Goal: Task Accomplishment & Management: Complete application form

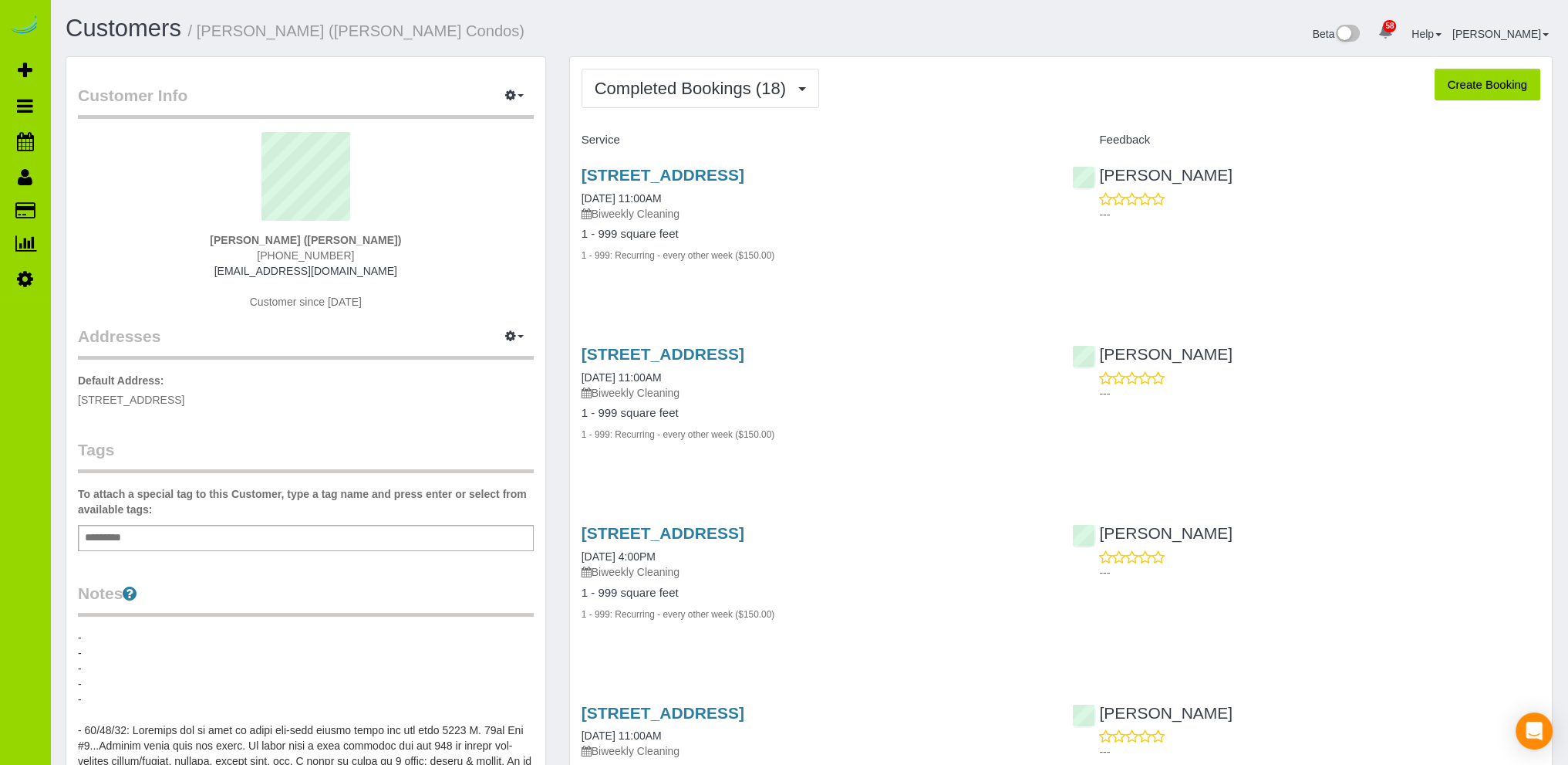
click at [1478, 82] on button "Create Booking" at bounding box center [1488, 85] width 106 height 33
select select "CO"
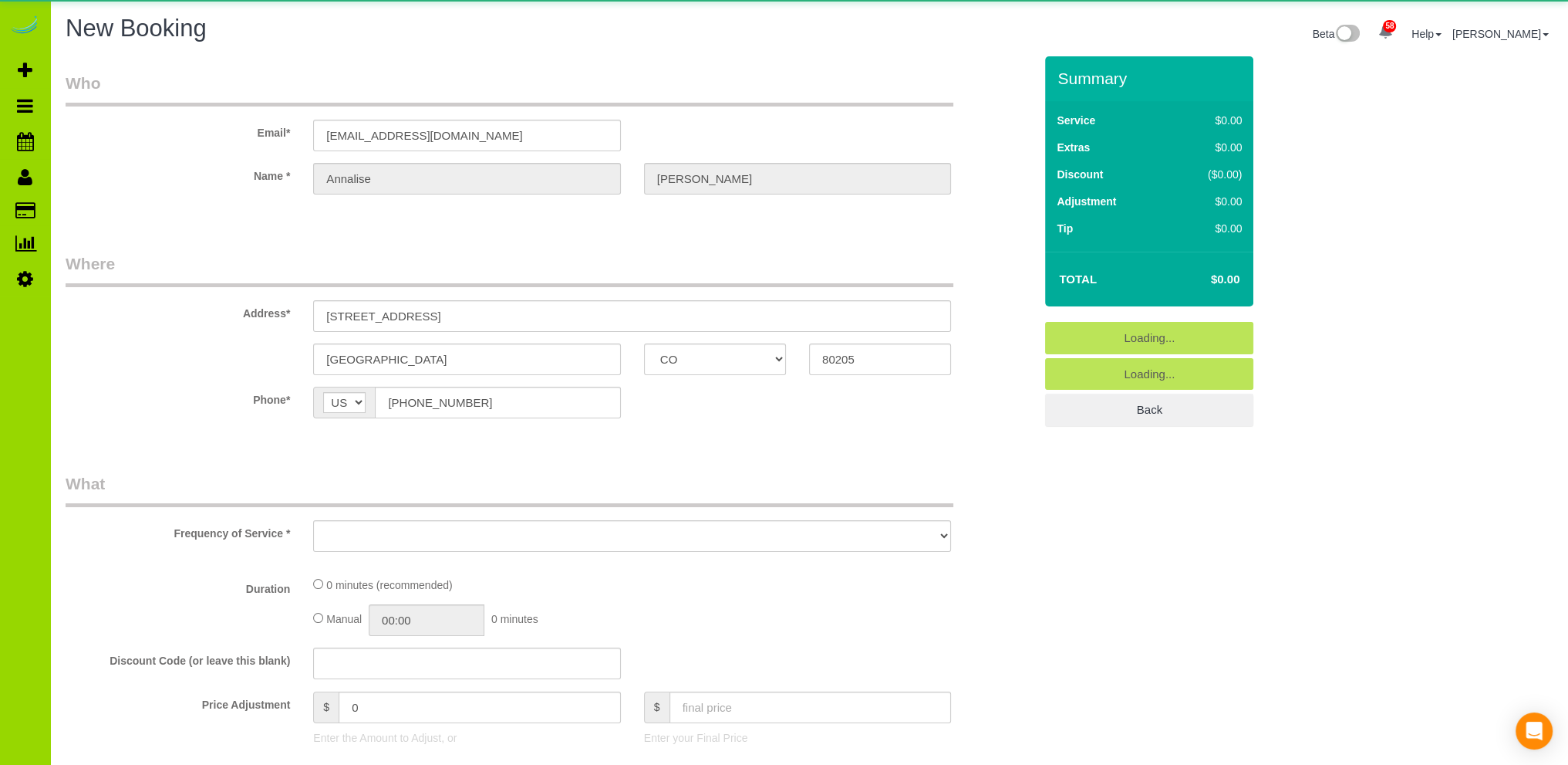
select select "object:1855"
select select "string:fspay-6502a4a6-35e8-4e70-a0bc-dde64761def0"
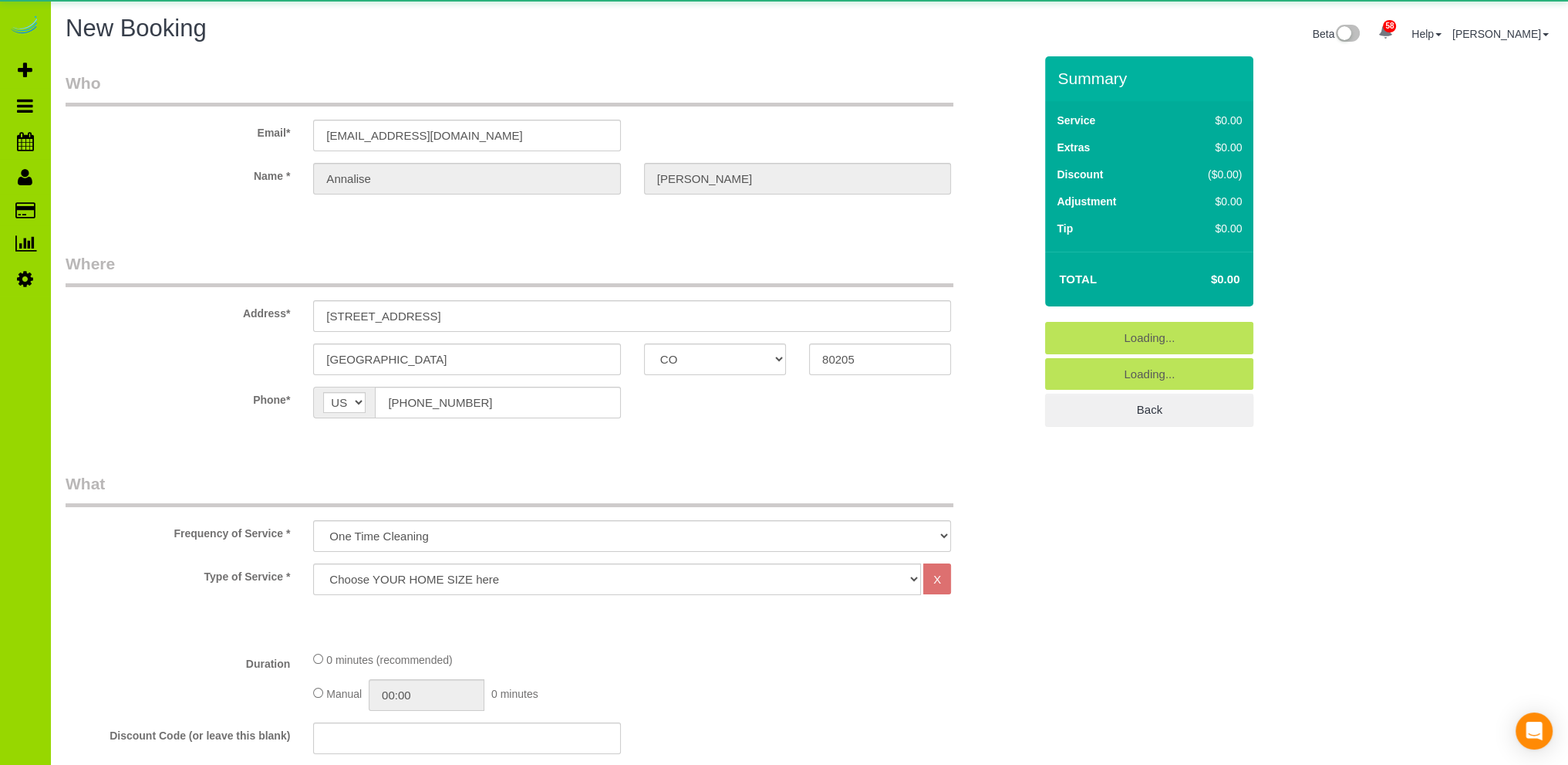
select select "object:1956"
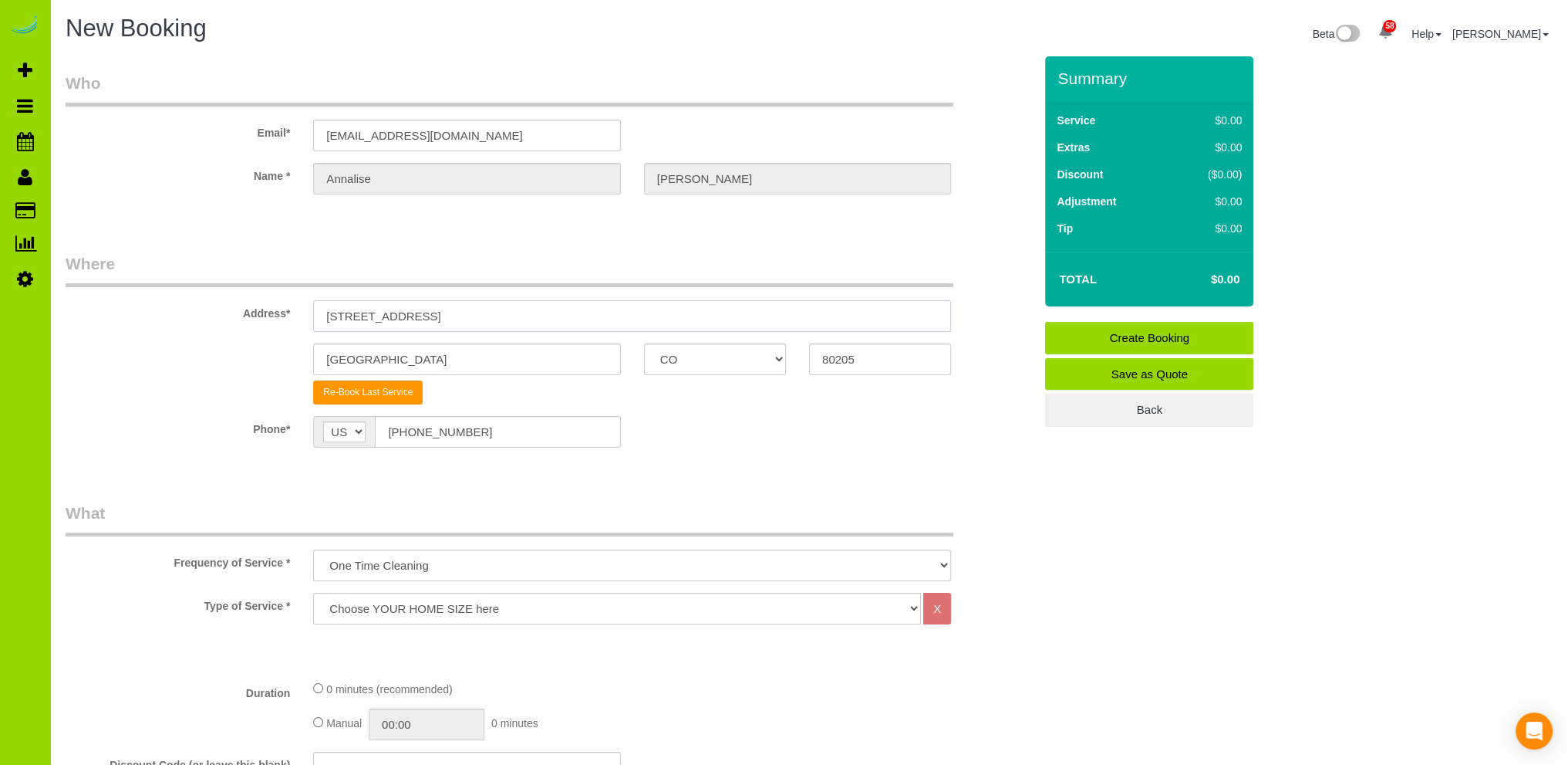
drag, startPoint x: 469, startPoint y: 314, endPoint x: 272, endPoint y: 278, distance: 200.3
click at [275, 317] on div "Address* [STREET_ADDRESS]" at bounding box center [549, 292] width 991 height 79
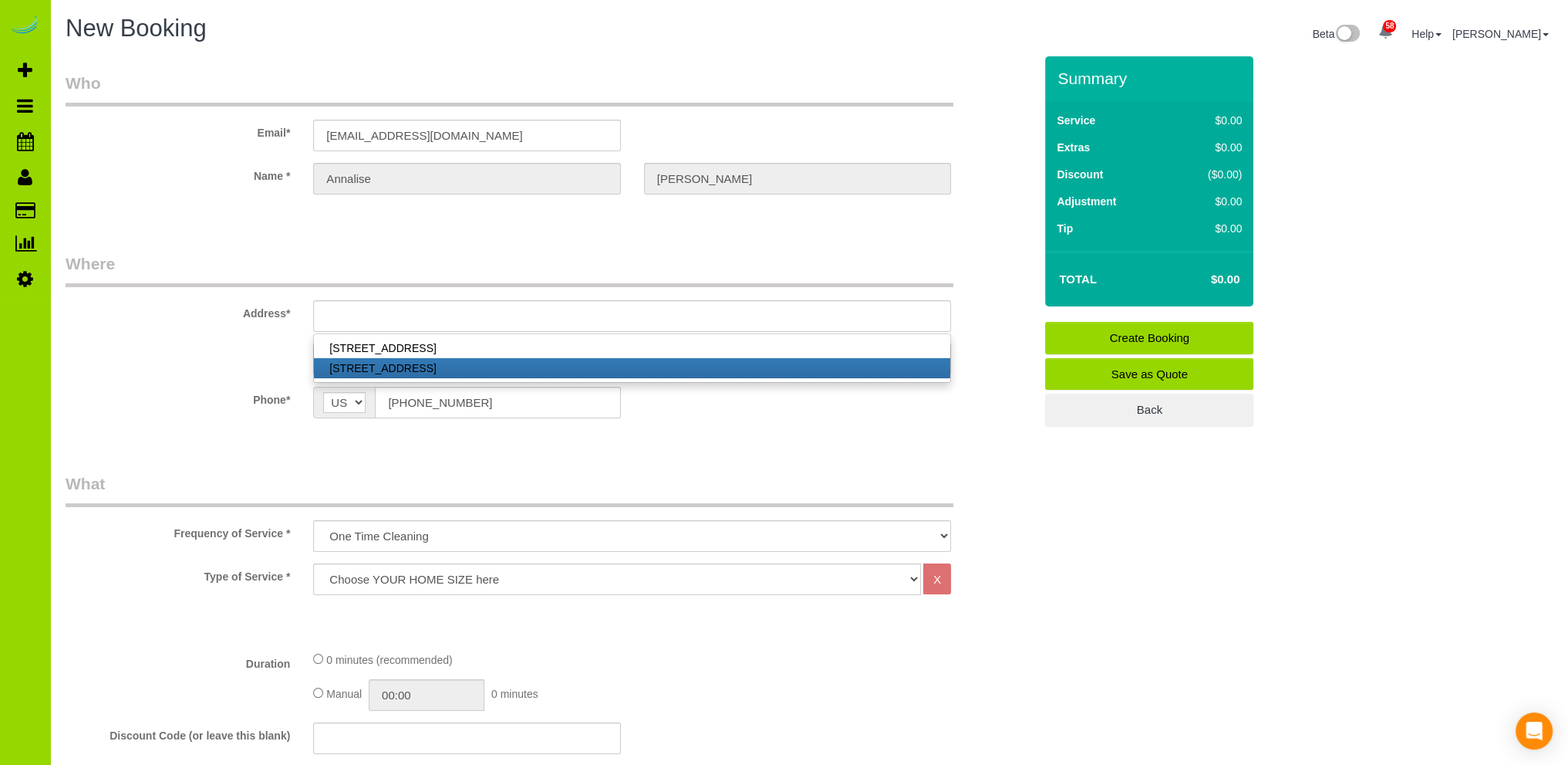
click at [397, 365] on link "[STREET_ADDRESS]" at bounding box center [632, 368] width 636 height 20
type input "[STREET_ADDRESS] (Personal Unit)"
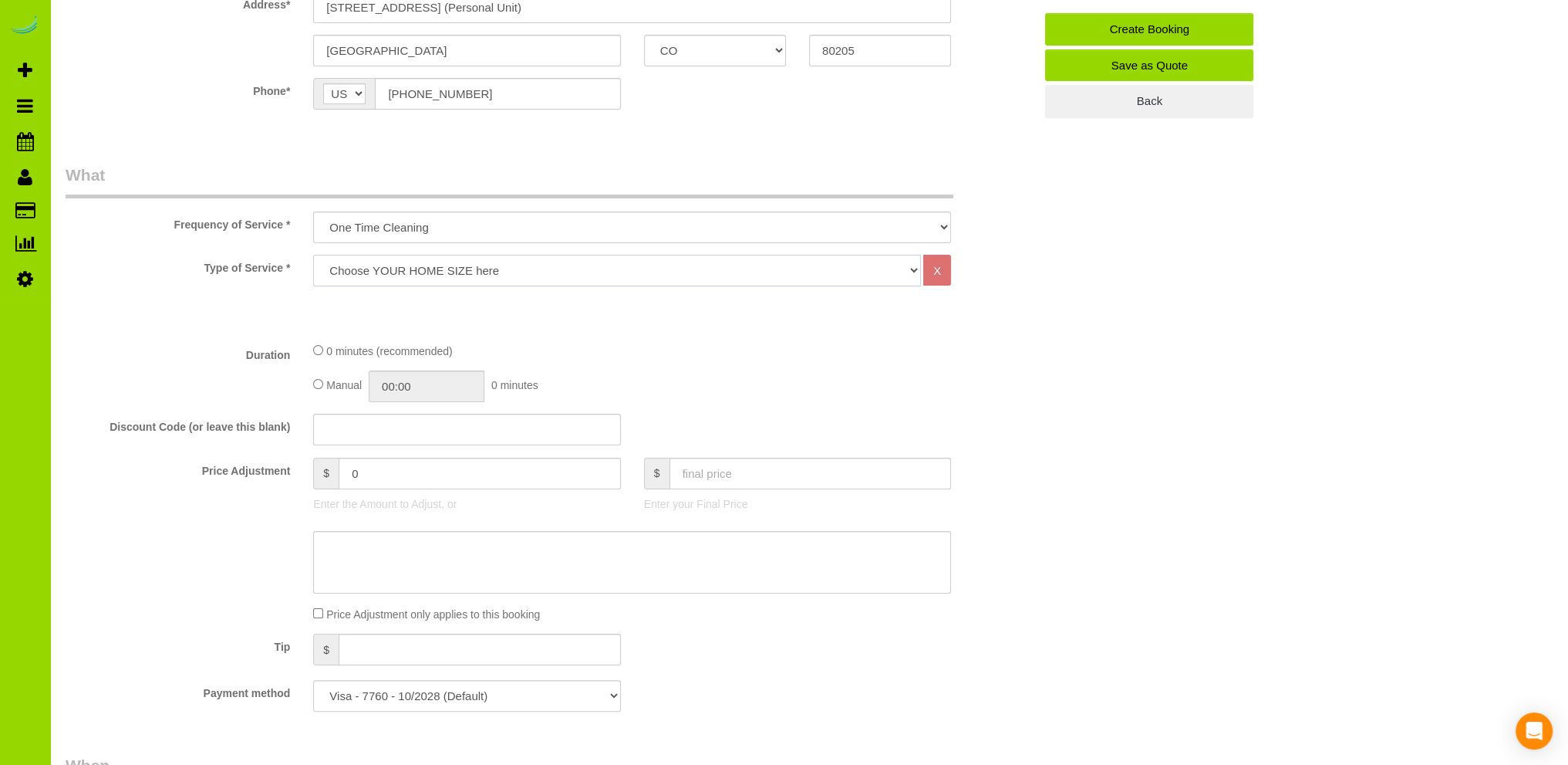
click at [403, 264] on select "Choose YOUR HOME SIZE here Hourly Cleaning 1 - 999 square feet 1,000 - 1,299 sq…" at bounding box center [618, 271] width 608 height 32
select select "34"
click at [314, 255] on select "Choose YOUR HOME SIZE here Hourly Cleaning 1 - 999 square feet 1,000 - 1,299 sq…" at bounding box center [618, 271] width 608 height 32
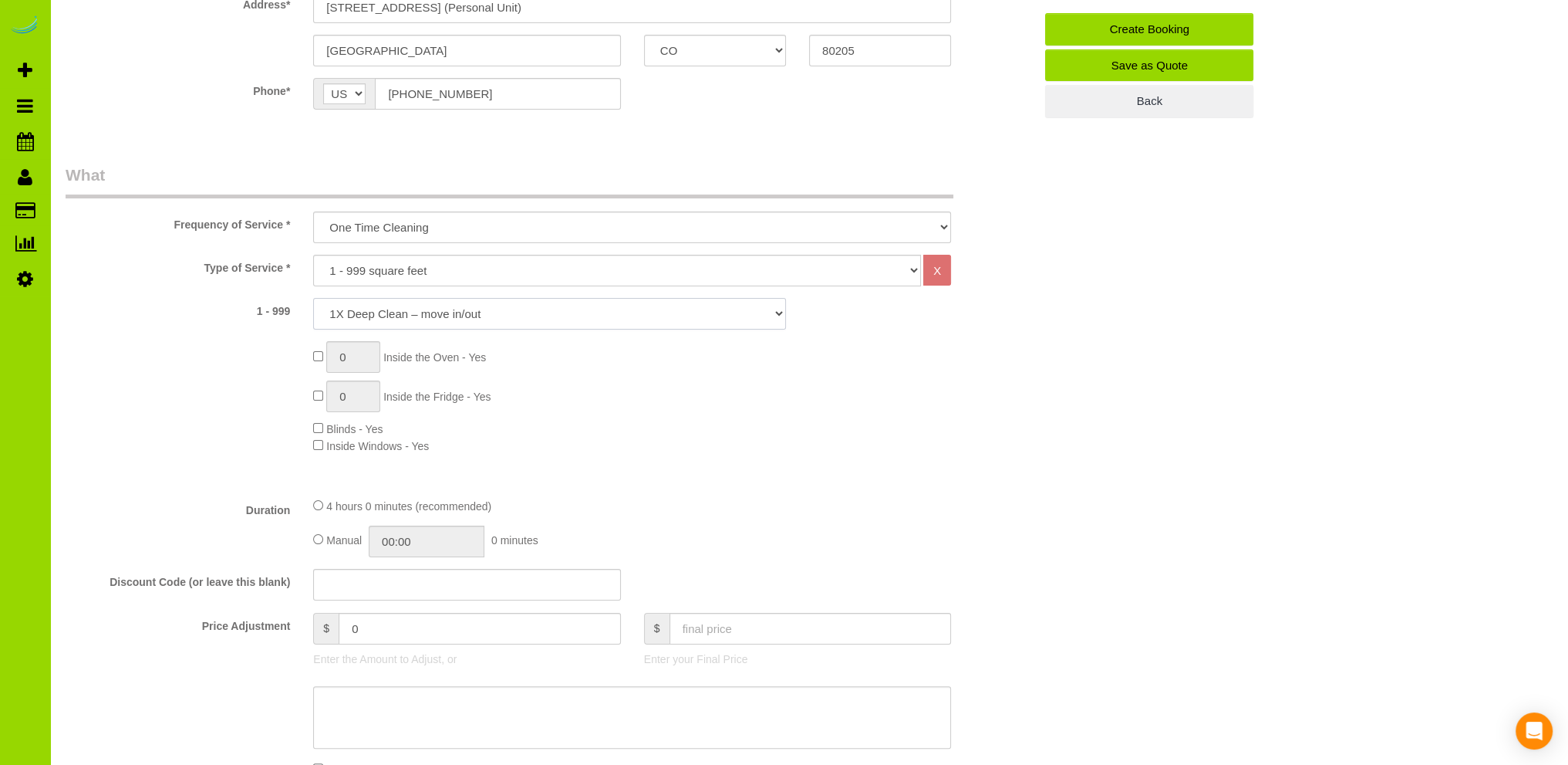
click at [380, 308] on select "1X Deep Clean – move in/out 1X Deep Clean – sale ready 1X Deep Clean – other 1X…" at bounding box center [550, 314] width 473 height 32
select select "3"
click at [314, 298] on select "1X Deep Clean – move in/out 1X Deep Clean – sale ready 1X Deep Clean – other 1X…" at bounding box center [550, 314] width 473 height 32
type input "1"
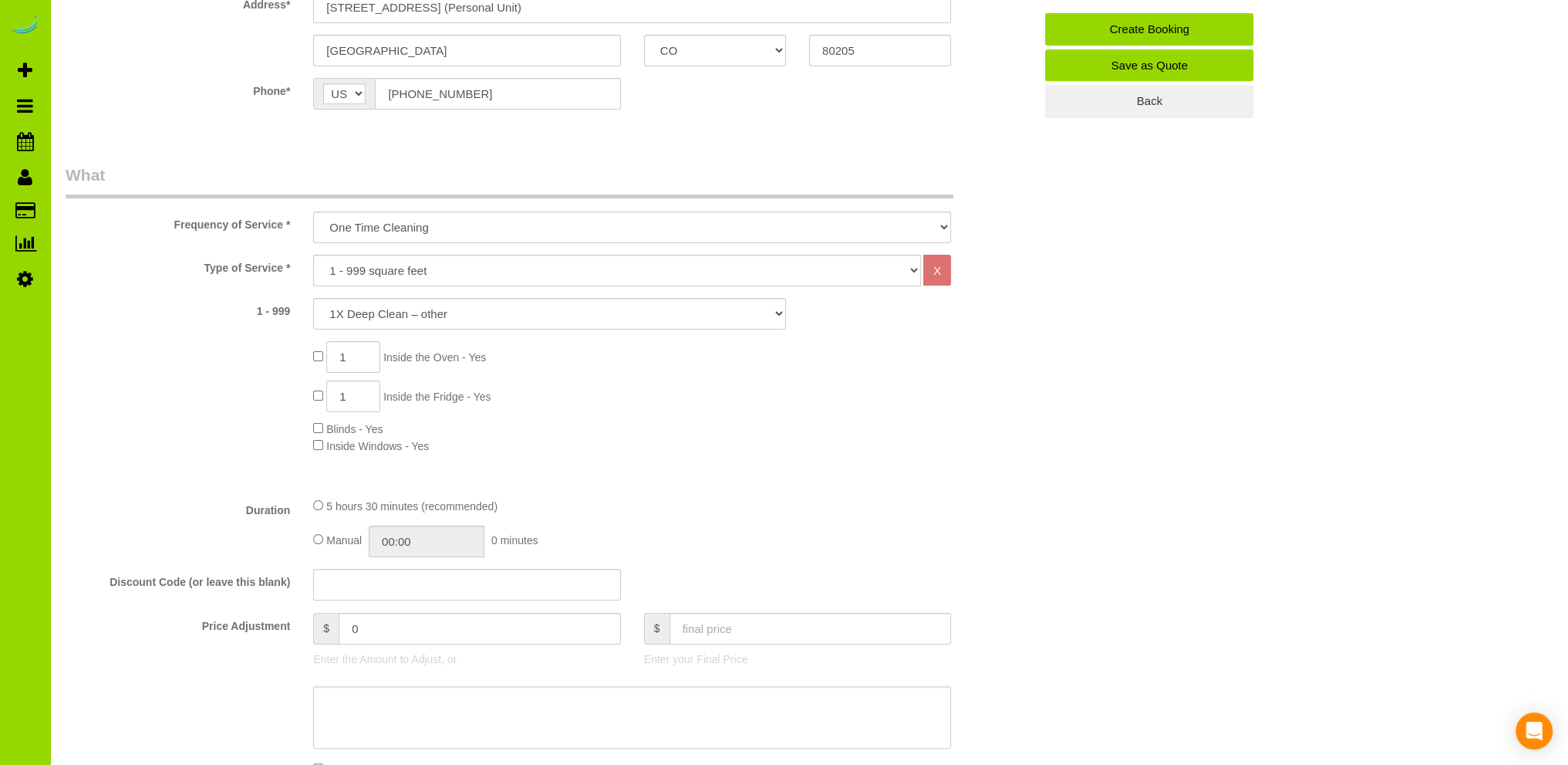
click at [852, 457] on div "Type of Service * Choose YOUR HOME SIZE here Hourly Cleaning 1 - 999 square fee…" at bounding box center [549, 369] width 968 height 230
click at [350, 630] on input "0" at bounding box center [479, 628] width 283 height 32
type input "-40"
click at [766, 467] on div "Type of Service * Choose YOUR HOME SIZE here Hourly Cleaning 1 - 999 square fee…" at bounding box center [549, 369] width 968 height 230
click at [417, 539] on input "05:30" at bounding box center [426, 541] width 115 height 32
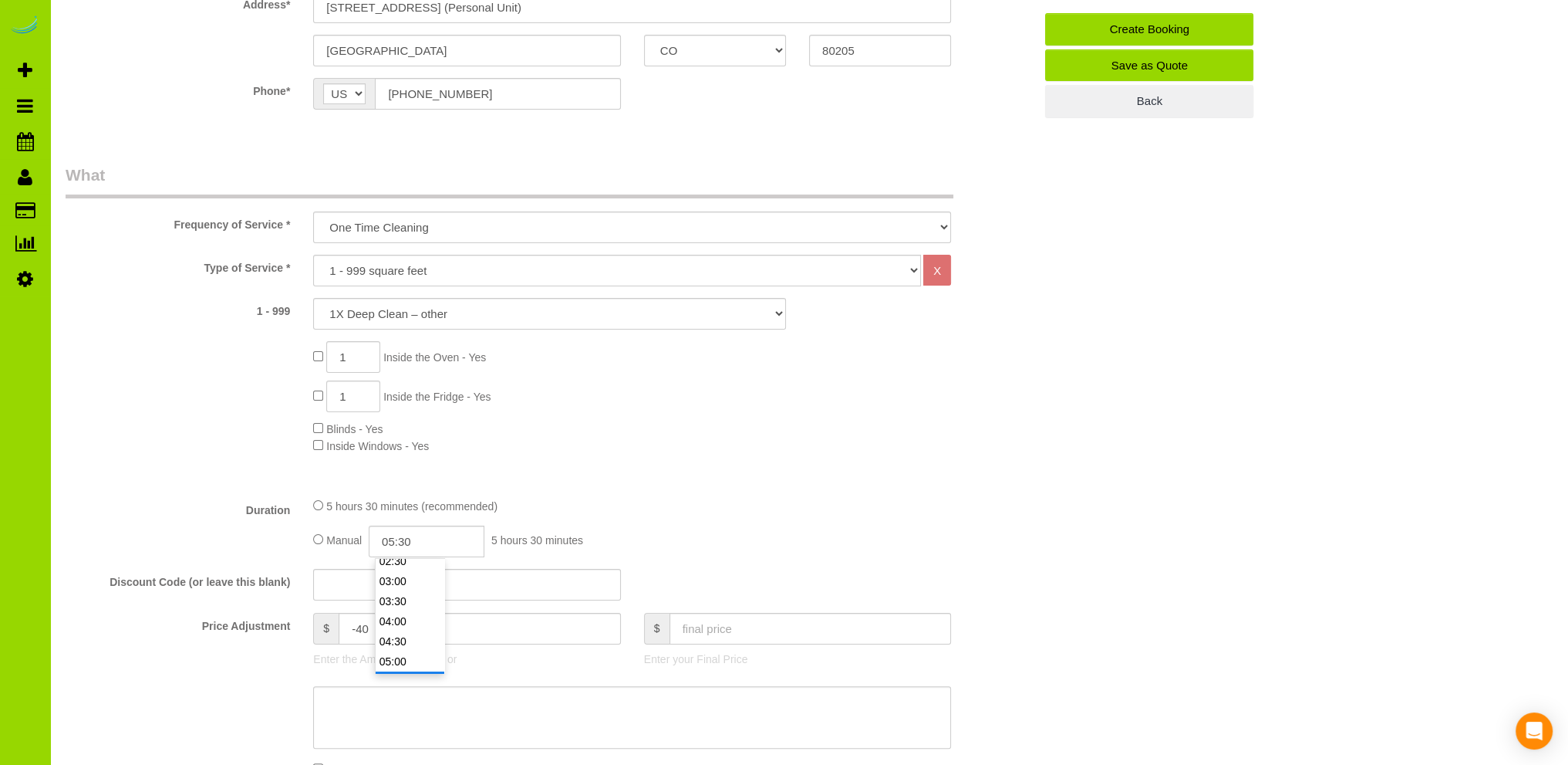
scroll to position [78, 0]
type input "02:30"
click at [401, 590] on li "02:30" at bounding box center [410, 591] width 69 height 20
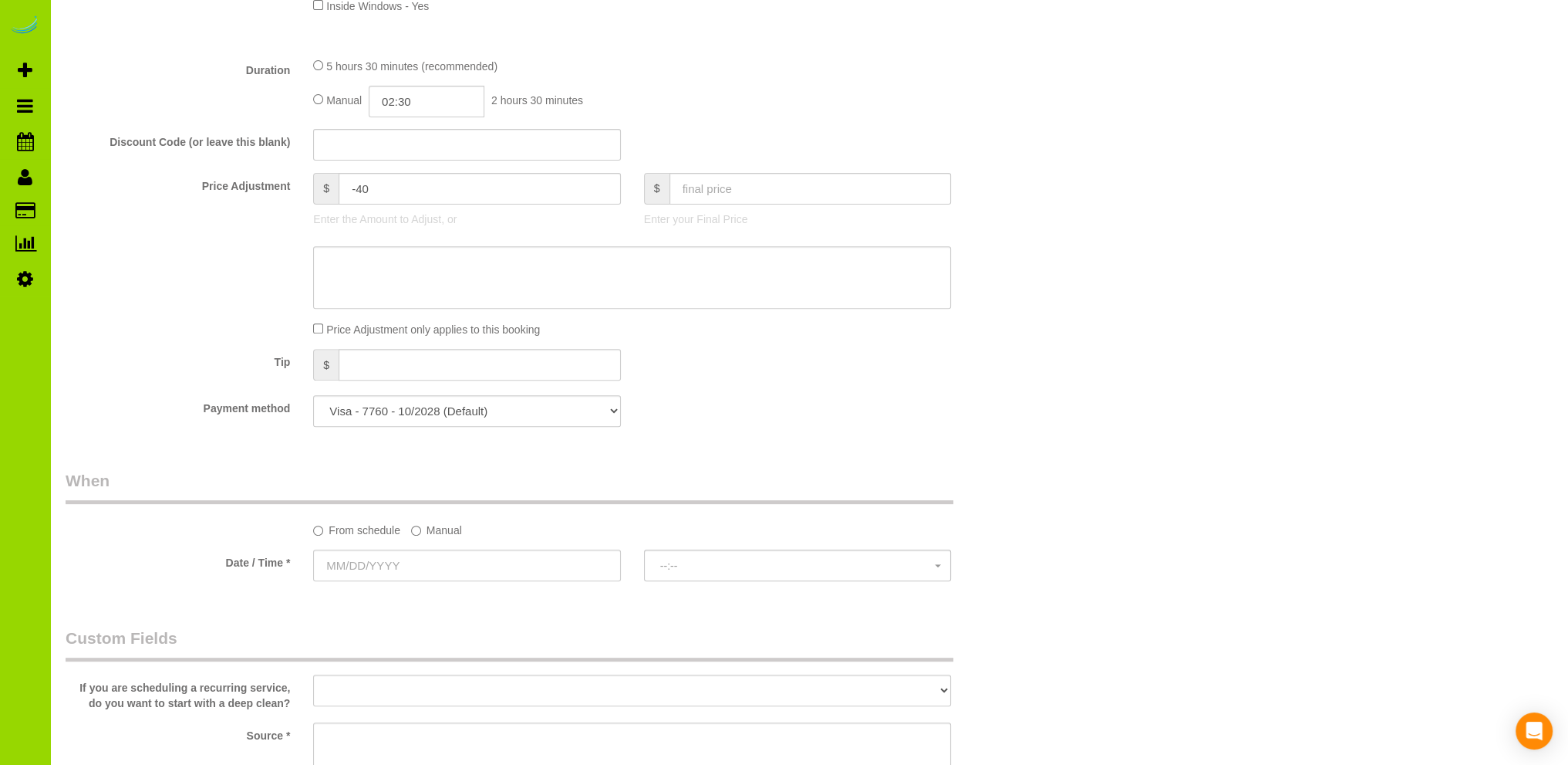
scroll to position [926, 0]
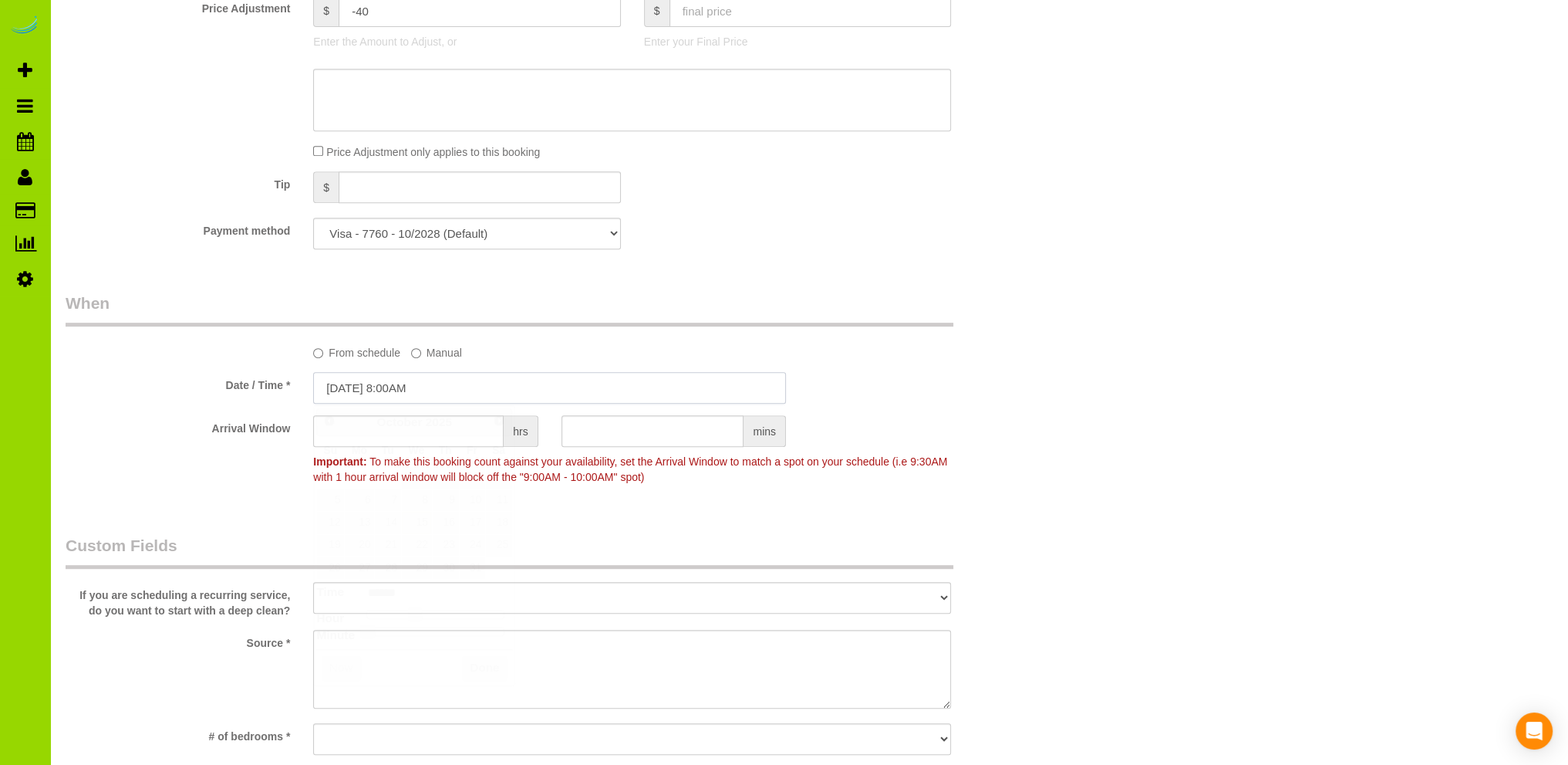
click at [400, 394] on input "[DATE] 8:00AM" at bounding box center [550, 388] width 473 height 32
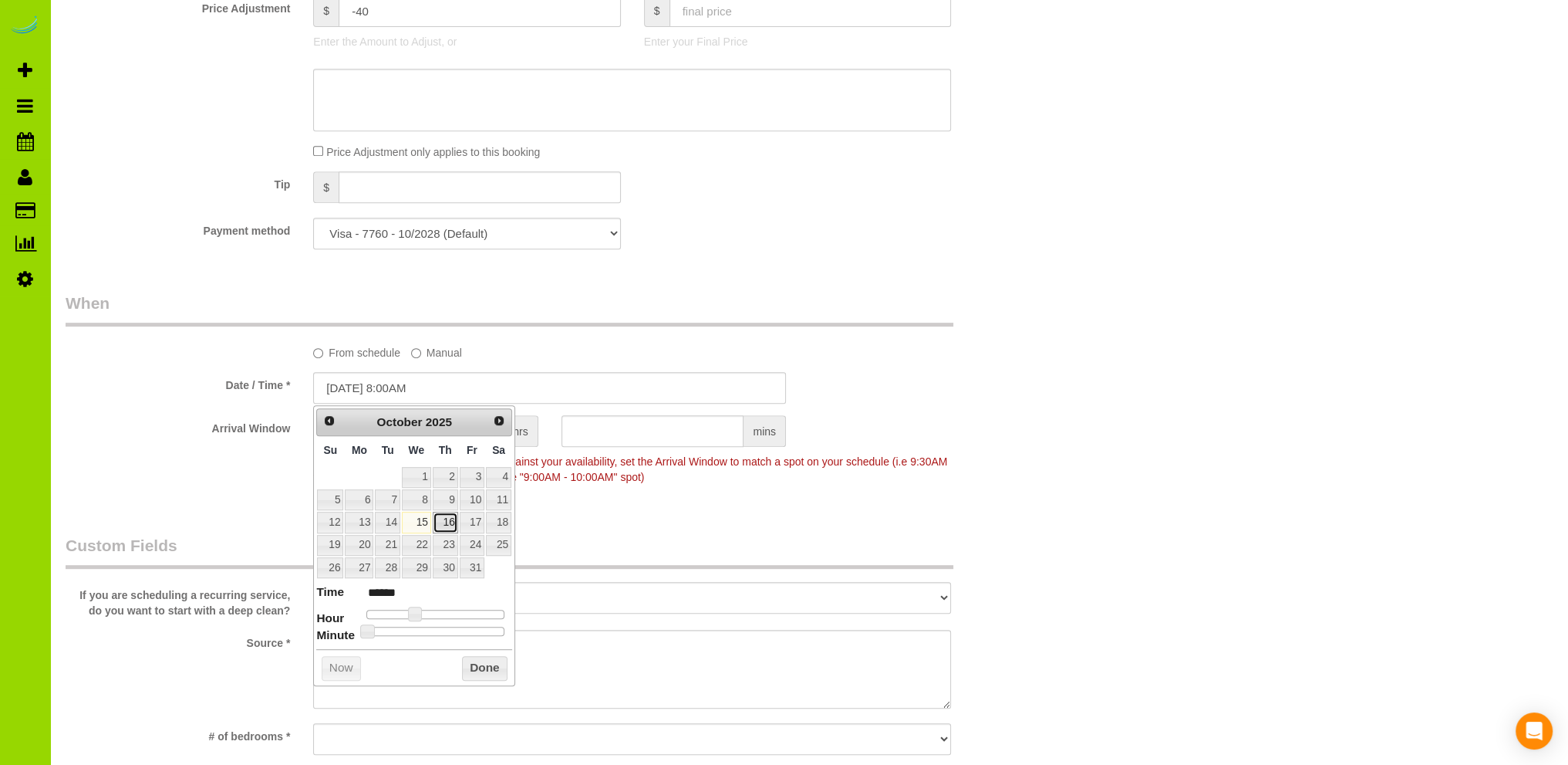
click at [454, 522] on link "16" at bounding box center [445, 523] width 26 height 21
type input "[DATE] 9:00AM"
type input "******"
type input "[DATE] 10:00AM"
type input "*******"
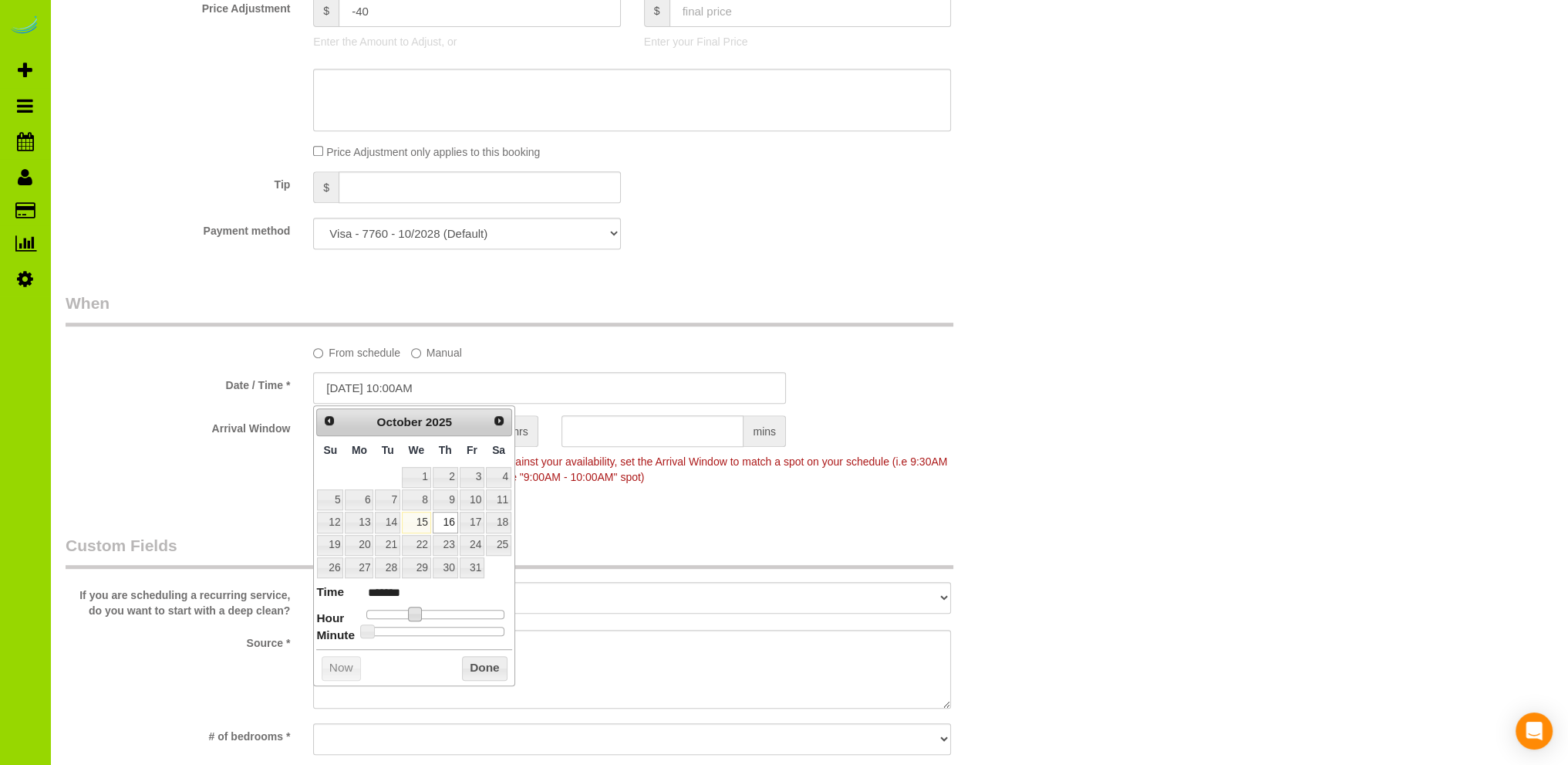
type input "[DATE] 11:00AM"
type input "*******"
type input "[DATE] 12:00PM"
type input "*******"
type input "[DATE] 1:00PM"
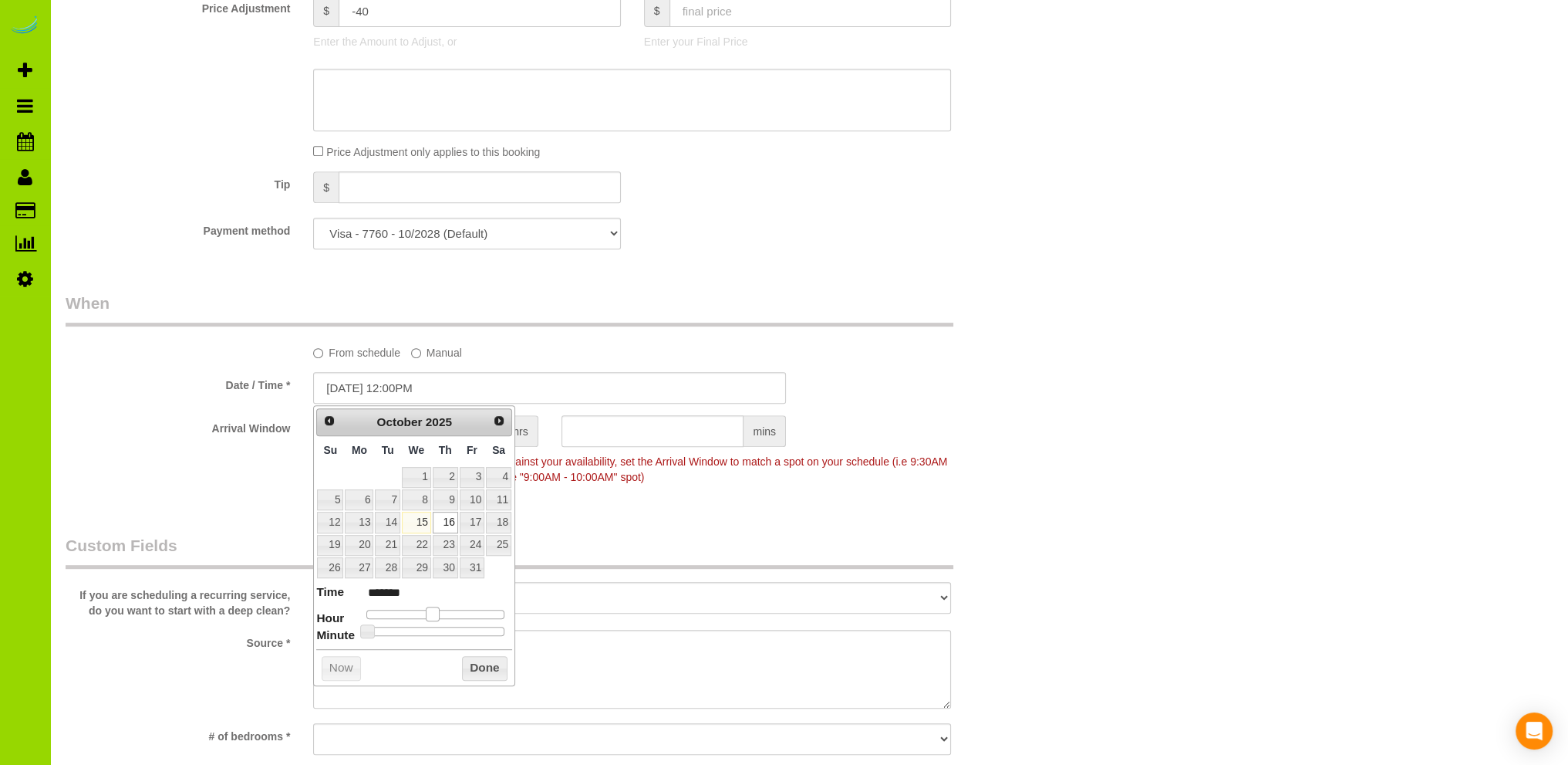
type input "******"
type input "[DATE] 2:00PM"
type input "******"
type input "[DATE] 3:00PM"
type input "******"
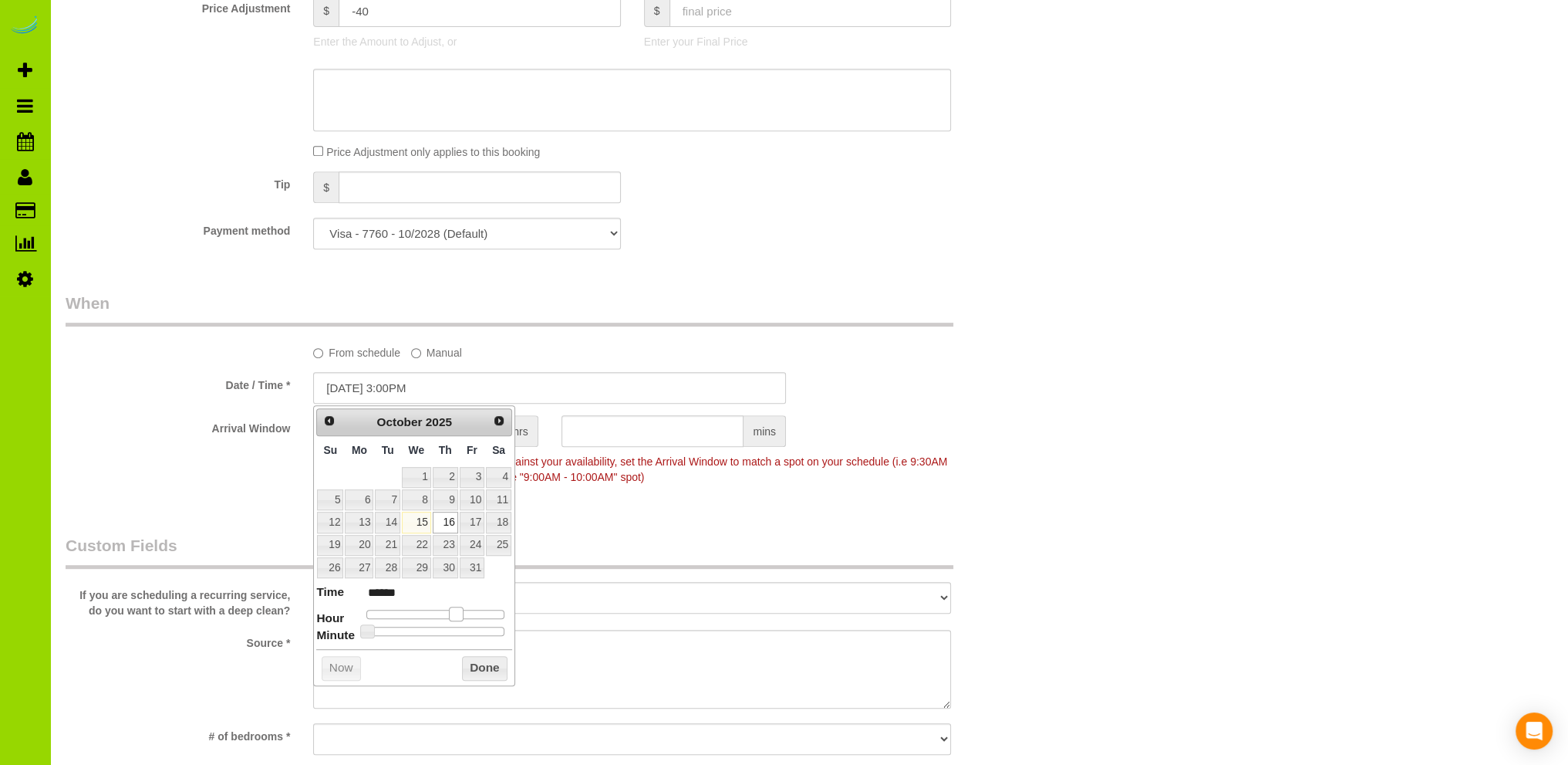
drag, startPoint x: 417, startPoint y: 614, endPoint x: 457, endPoint y: 613, distance: 40.0
click at [457, 613] on span at bounding box center [456, 613] width 14 height 14
click at [476, 662] on button "Done" at bounding box center [485, 668] width 46 height 25
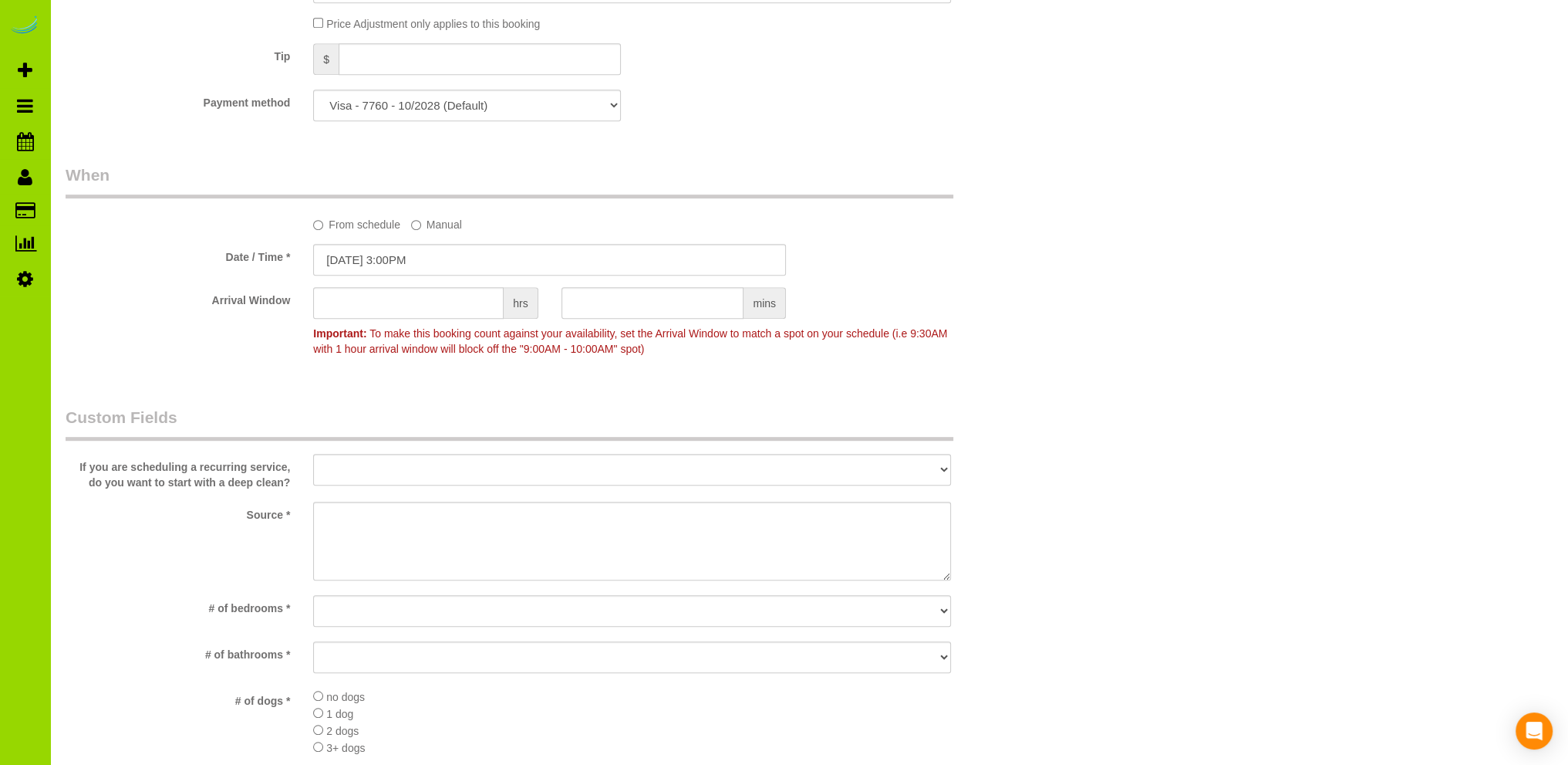
scroll to position [1081, 0]
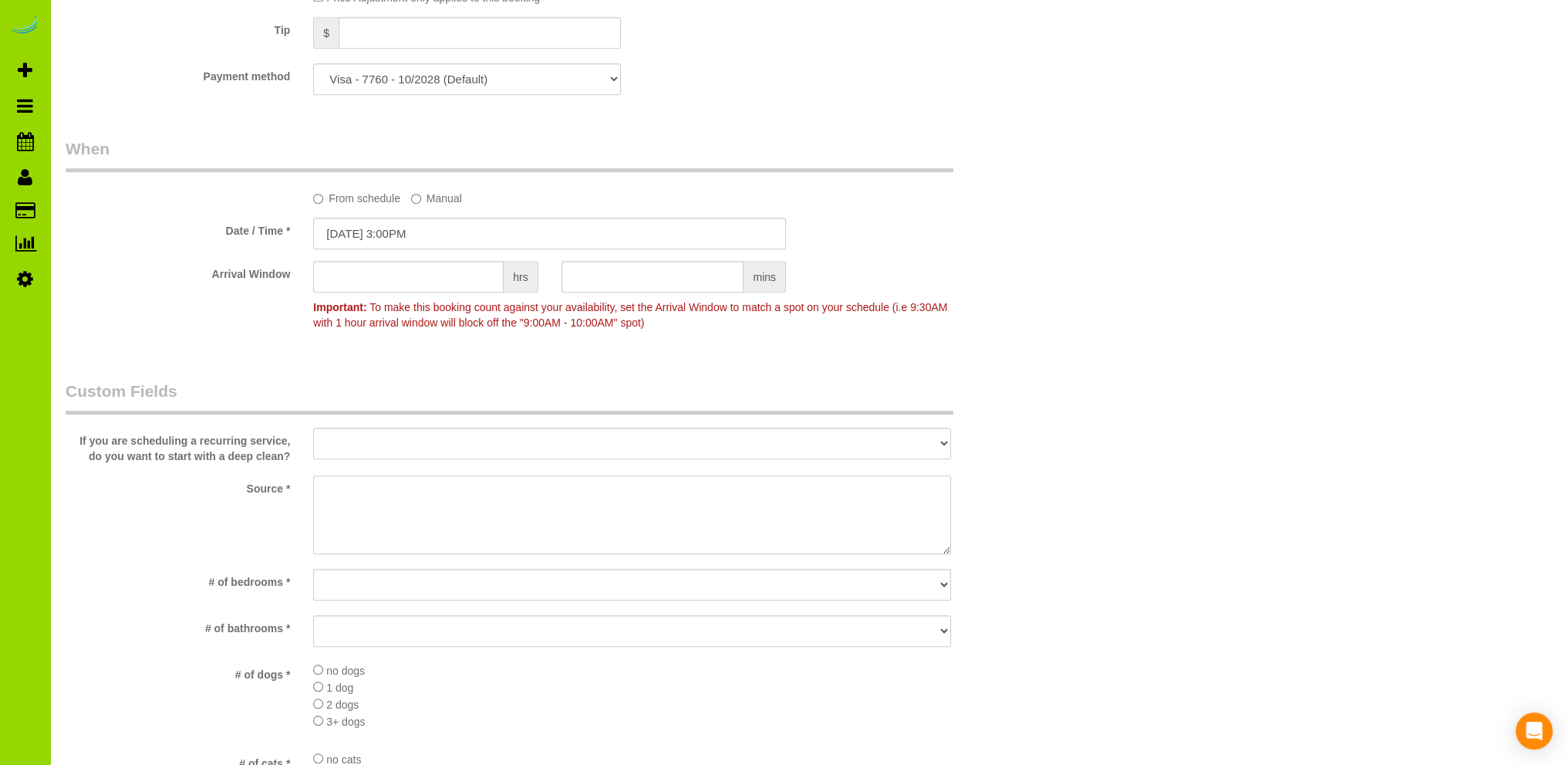
click at [432, 506] on textarea at bounding box center [632, 514] width 638 height 78
type textarea "Prev client"
click at [493, 585] on select "No bedrooms 1 bedroom 2 bedrooms 3 bedrooms 4 bedrooms 5 bedrooms 6 bedrooms 7 …" at bounding box center [632, 584] width 638 height 32
select select "number:2"
click at [314, 568] on select "No bedrooms 1 bedroom 2 bedrooms 3 bedrooms 4 bedrooms 5 bedrooms 6 bedrooms 7 …" at bounding box center [632, 584] width 638 height 32
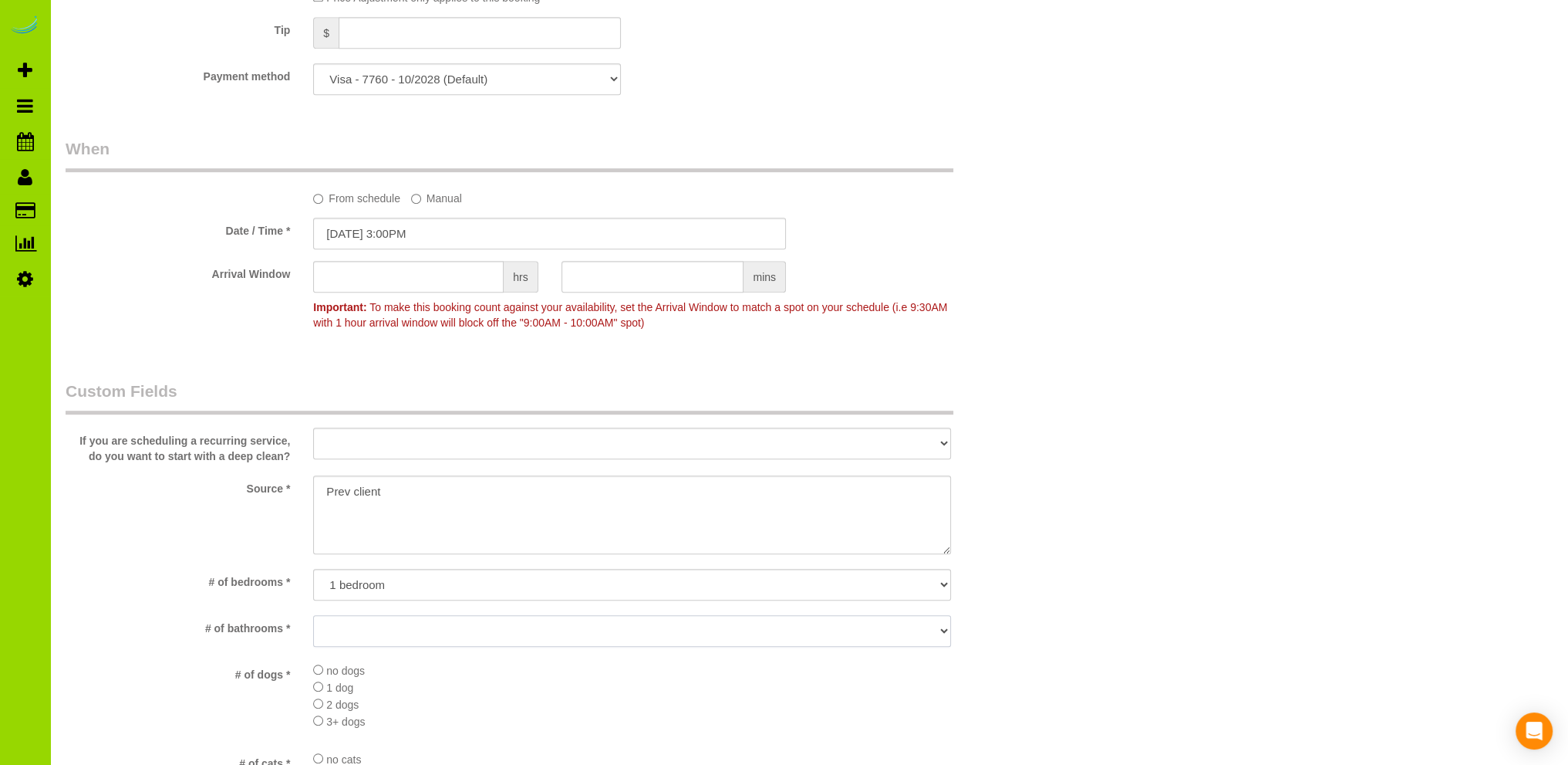
click at [351, 636] on select "No bathrooms 1 bathrooms 1.5 bathrooms 2 bathrooms 2.5 bathrooms 3 bathrooms 3.…" at bounding box center [632, 631] width 638 height 32
select select "number:11"
click at [314, 615] on select "No bathrooms 1 bathrooms 1.5 bathrooms 2 bathrooms 2.5 bathrooms 3 bathrooms 3.…" at bounding box center [632, 631] width 638 height 32
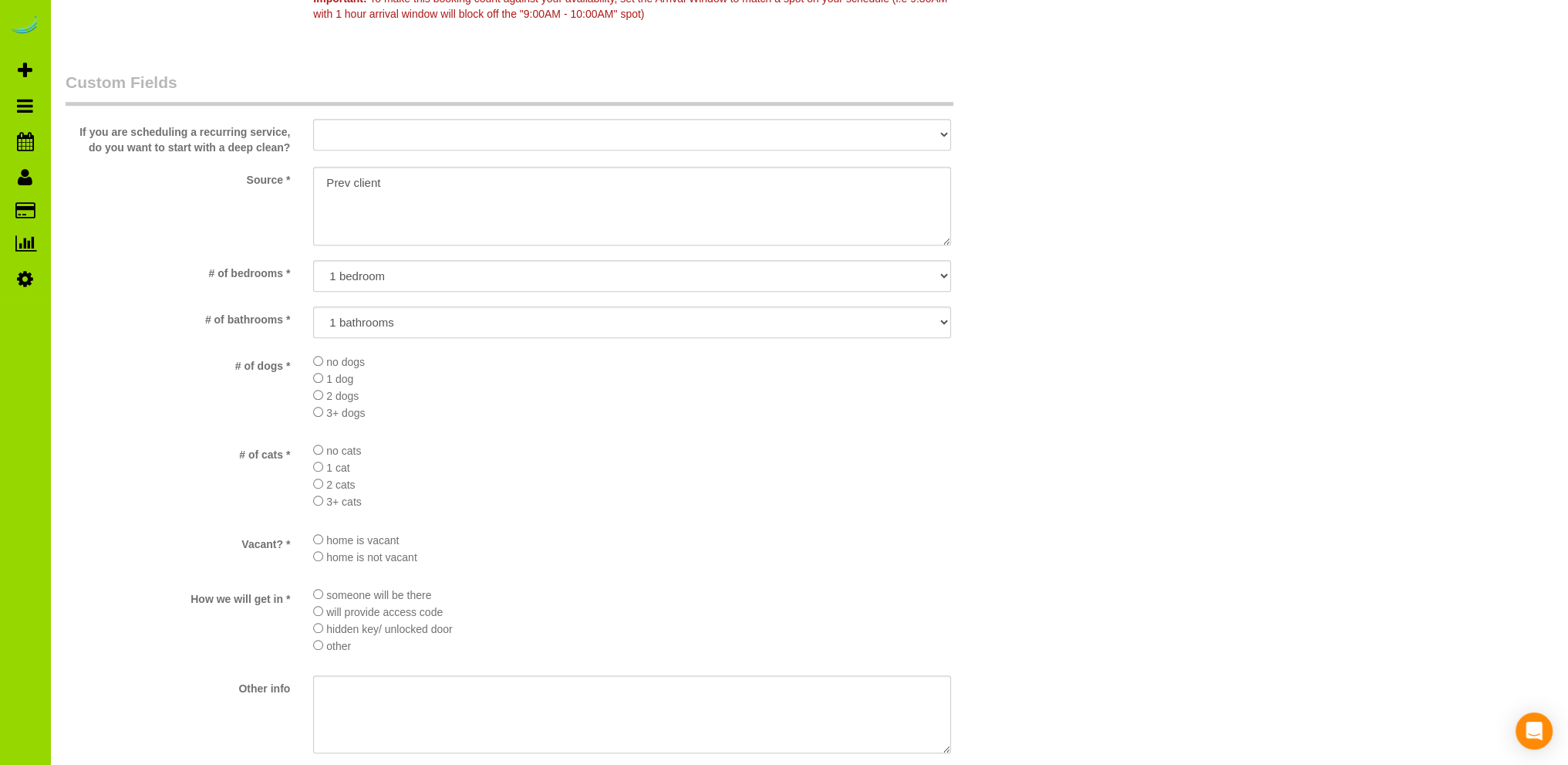
click at [312, 360] on div "no dogs 1 dog 2 dogs 3+ dogs" at bounding box center [632, 391] width 661 height 78
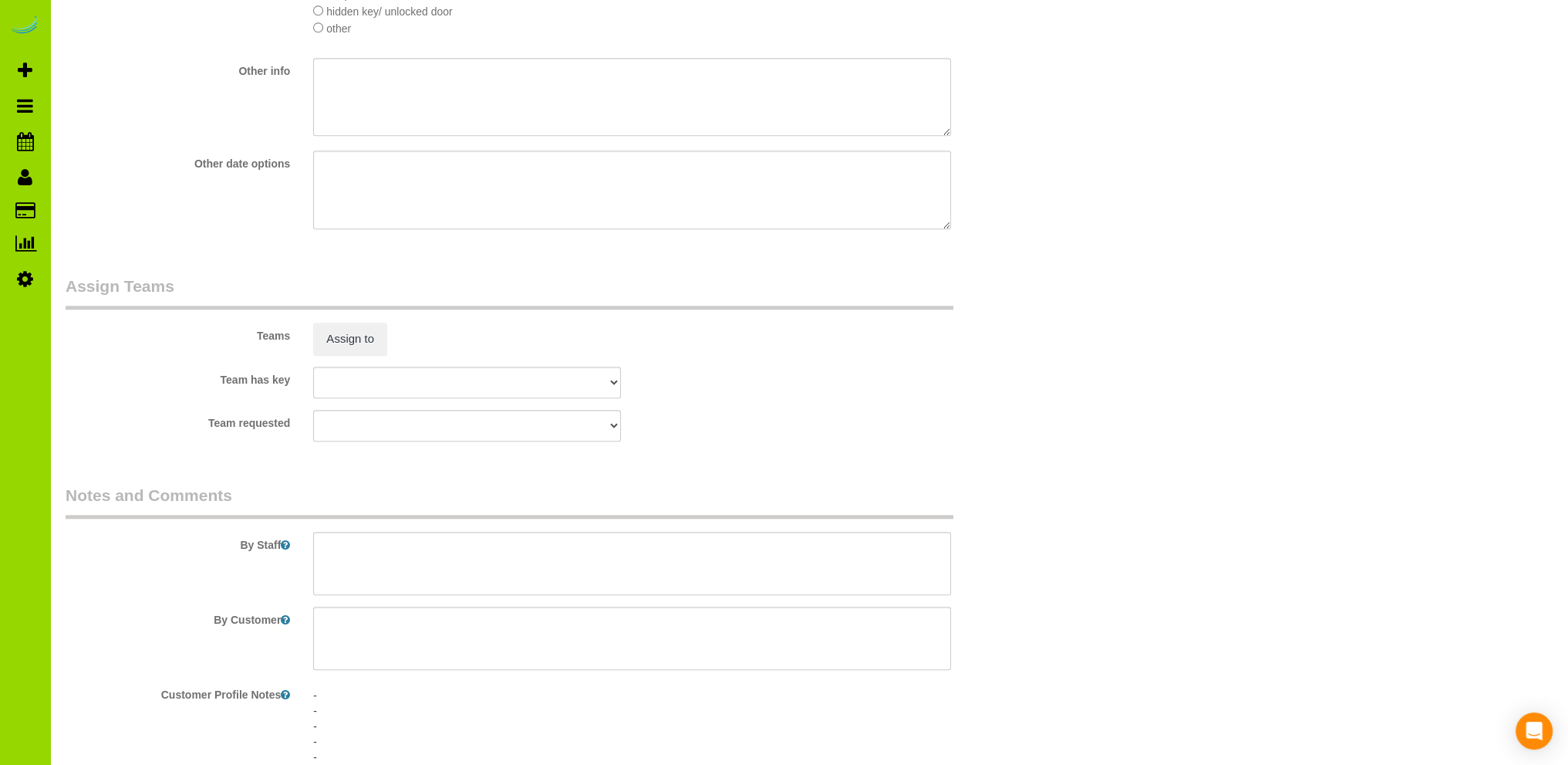
scroll to position [2007, 0]
click at [409, 553] on textarea at bounding box center [632, 563] width 638 height 63
click at [411, 552] on textarea at bounding box center [632, 563] width 638 height 63
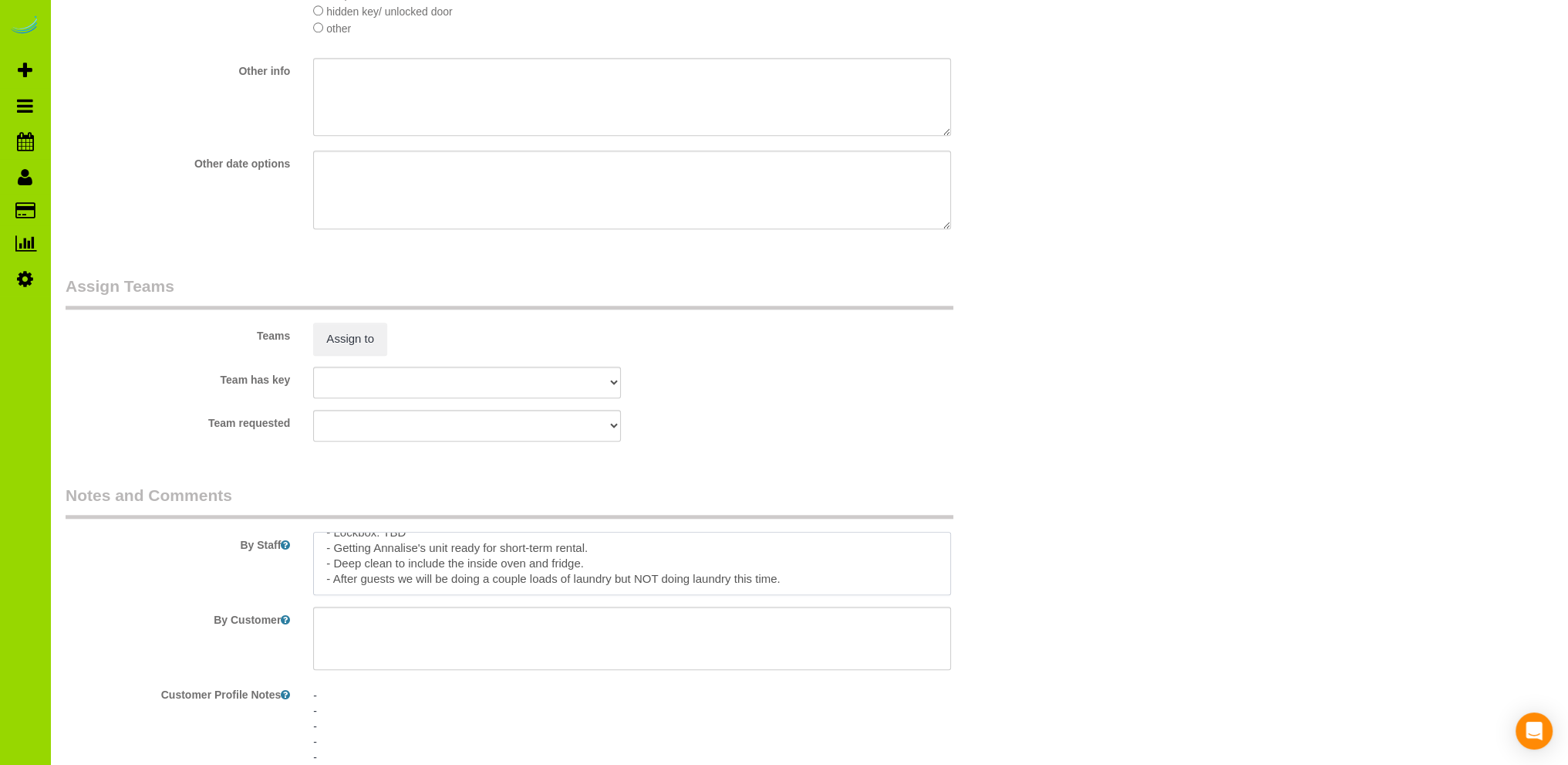
click at [791, 585] on textarea at bounding box center [632, 563] width 638 height 63
click at [648, 576] on textarea at bounding box center [632, 563] width 638 height 63
click at [366, 592] on textarea at bounding box center [632, 563] width 638 height 63
click at [376, 592] on textarea at bounding box center [632, 563] width 638 height 63
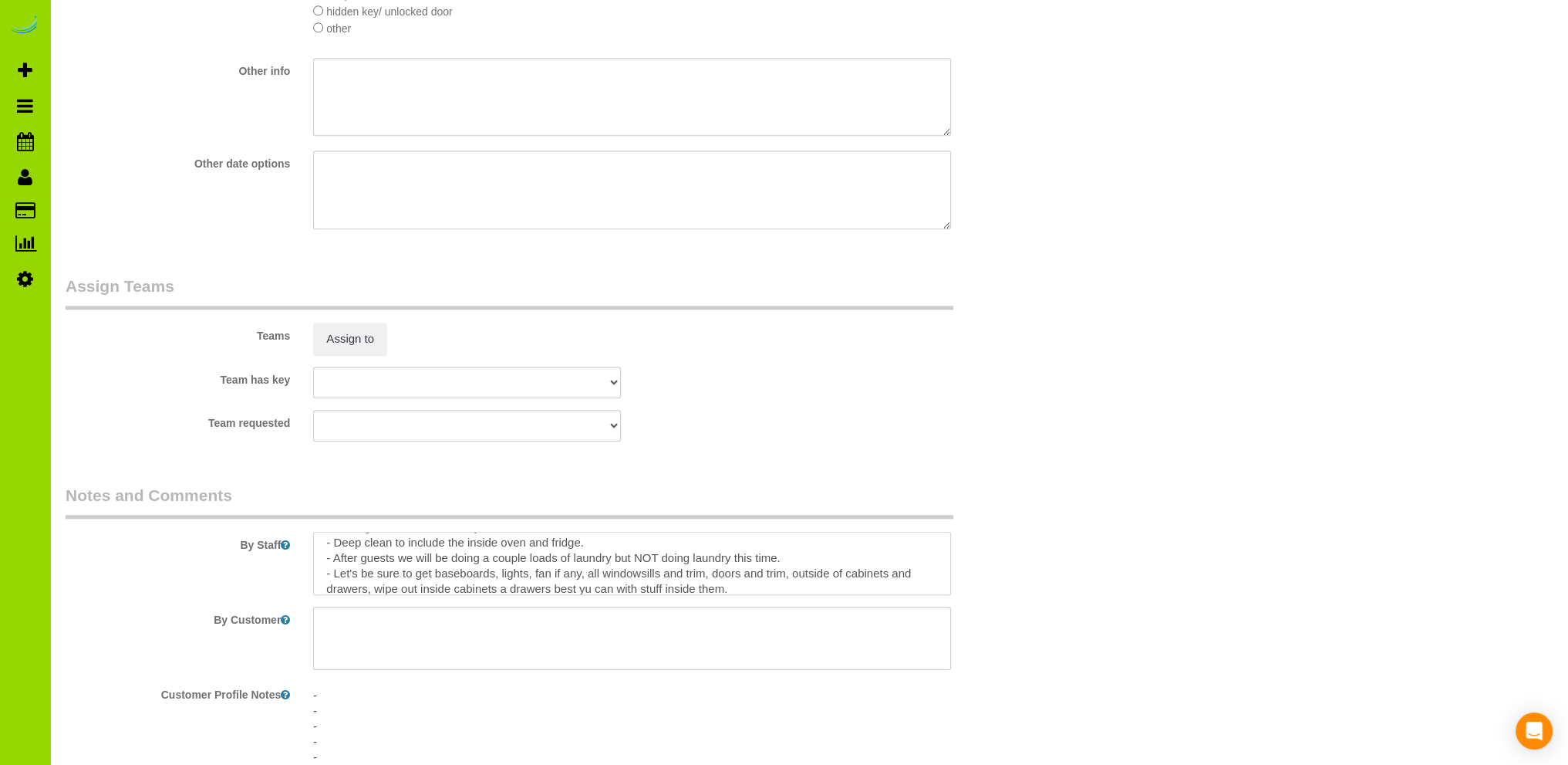
click at [584, 591] on textarea at bounding box center [632, 563] width 638 height 63
click at [793, 576] on textarea at bounding box center [632, 563] width 638 height 63
click at [801, 576] on textarea at bounding box center [632, 563] width 638 height 63
click at [791, 579] on textarea at bounding box center [632, 563] width 638 height 63
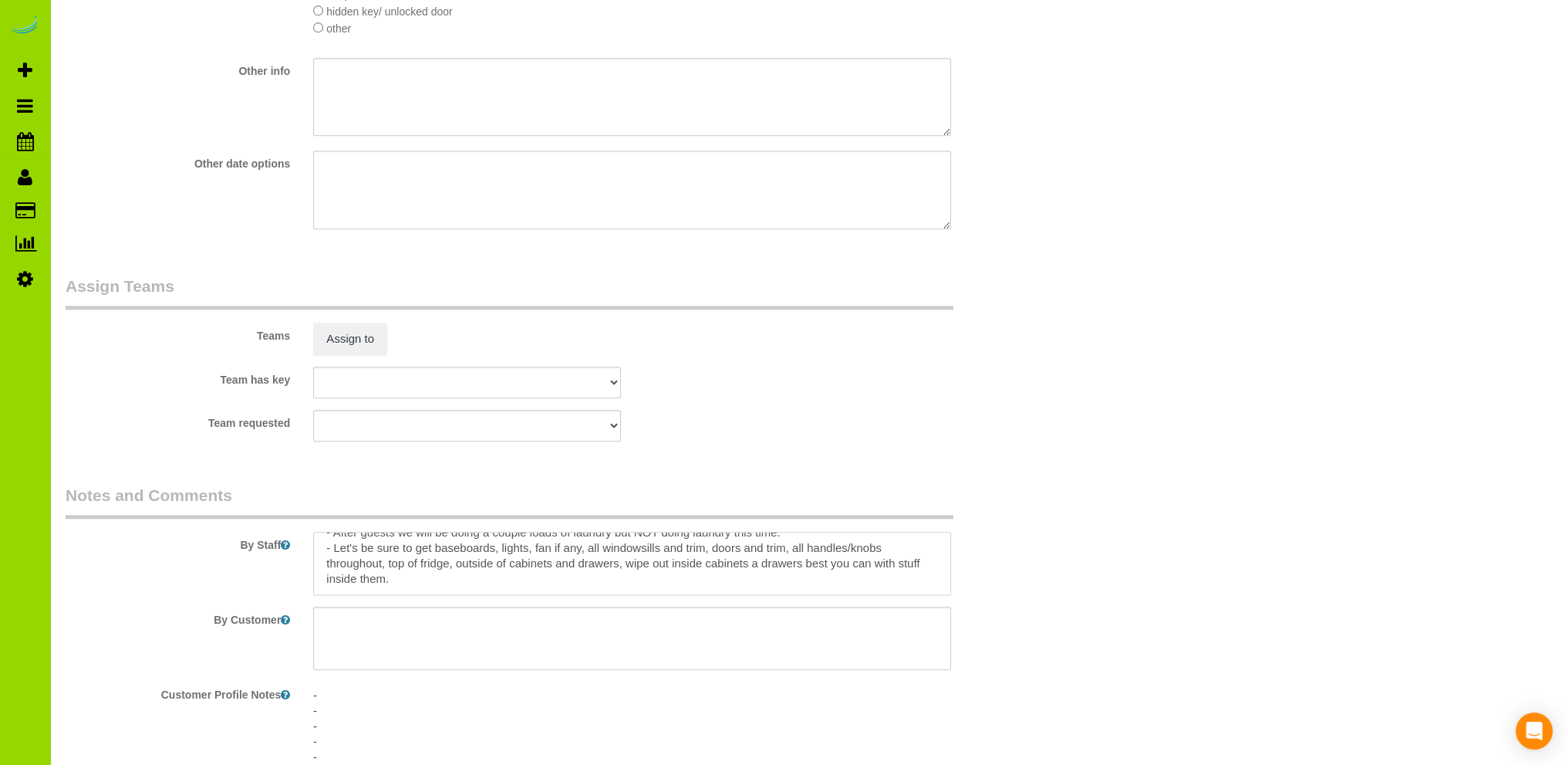
click at [402, 575] on textarea at bounding box center [632, 563] width 638 height 63
click at [446, 576] on textarea at bounding box center [632, 563] width 638 height 63
click at [417, 574] on textarea at bounding box center [632, 563] width 638 height 63
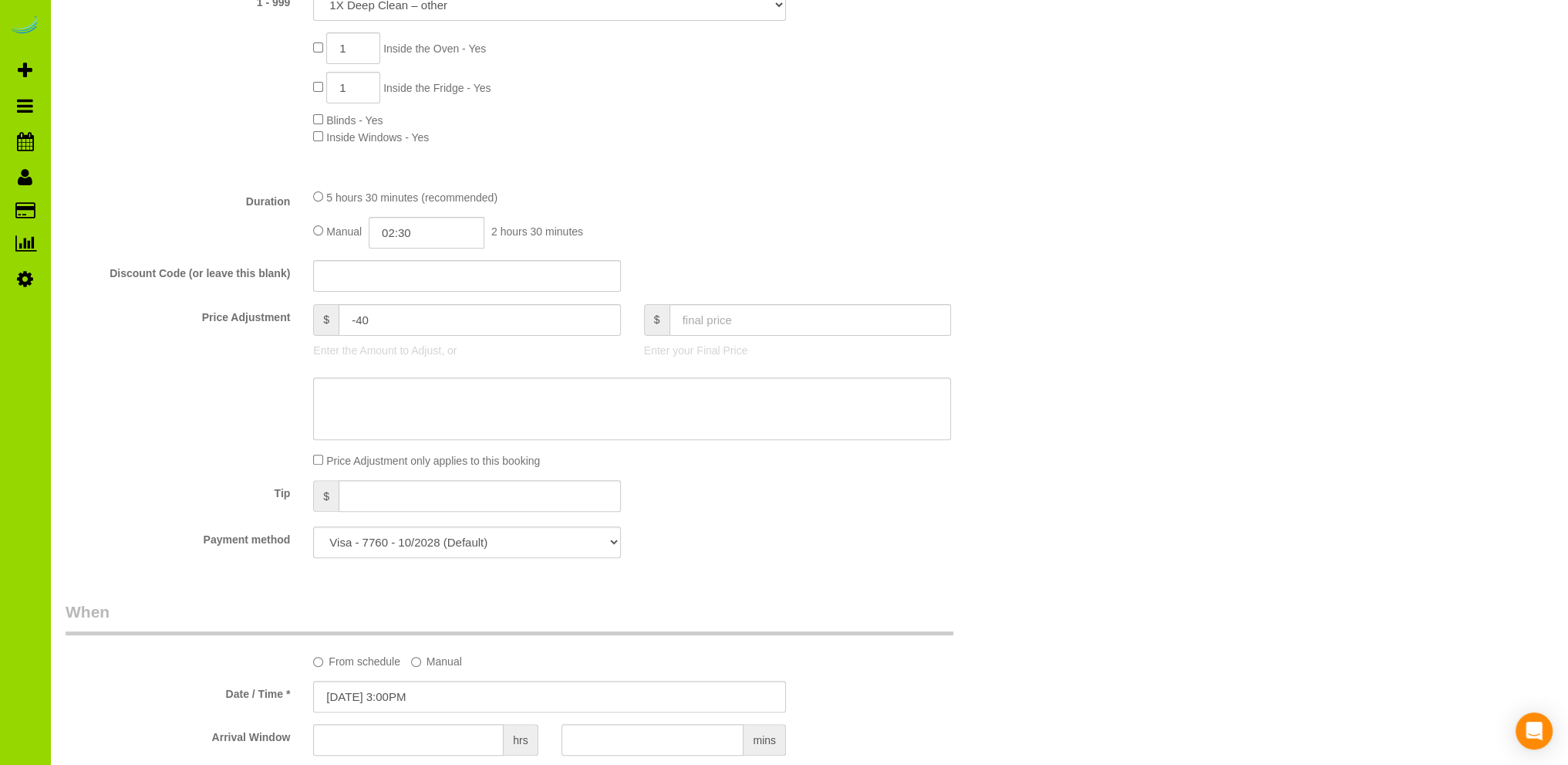
scroll to position [772, 0]
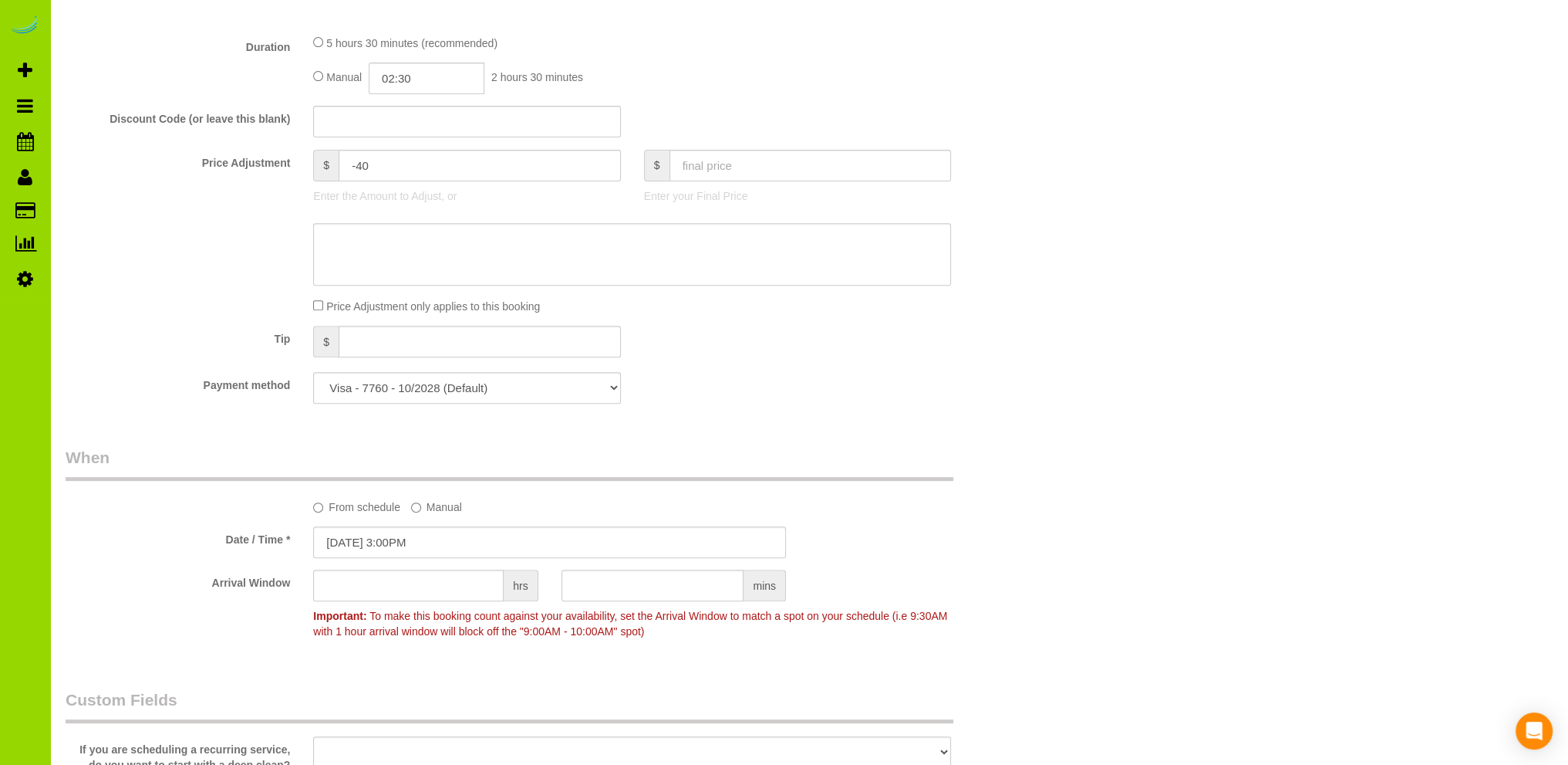
type textarea "- Est 5 hours. - Lockbox: TBD - Getting Annalise's unit ready for short-term re…"
click at [609, 386] on select "Visa - 7760 - 10/2028 (Default) Add Credit Card ─────────────── Cash Check Payp…" at bounding box center [467, 388] width 307 height 32
select select "string:cash"
click at [314, 373] on select "Visa - 7760 - 10/2028 (Default) Add Credit Card ─────────────── Cash Check Payp…" at bounding box center [467, 388] width 307 height 32
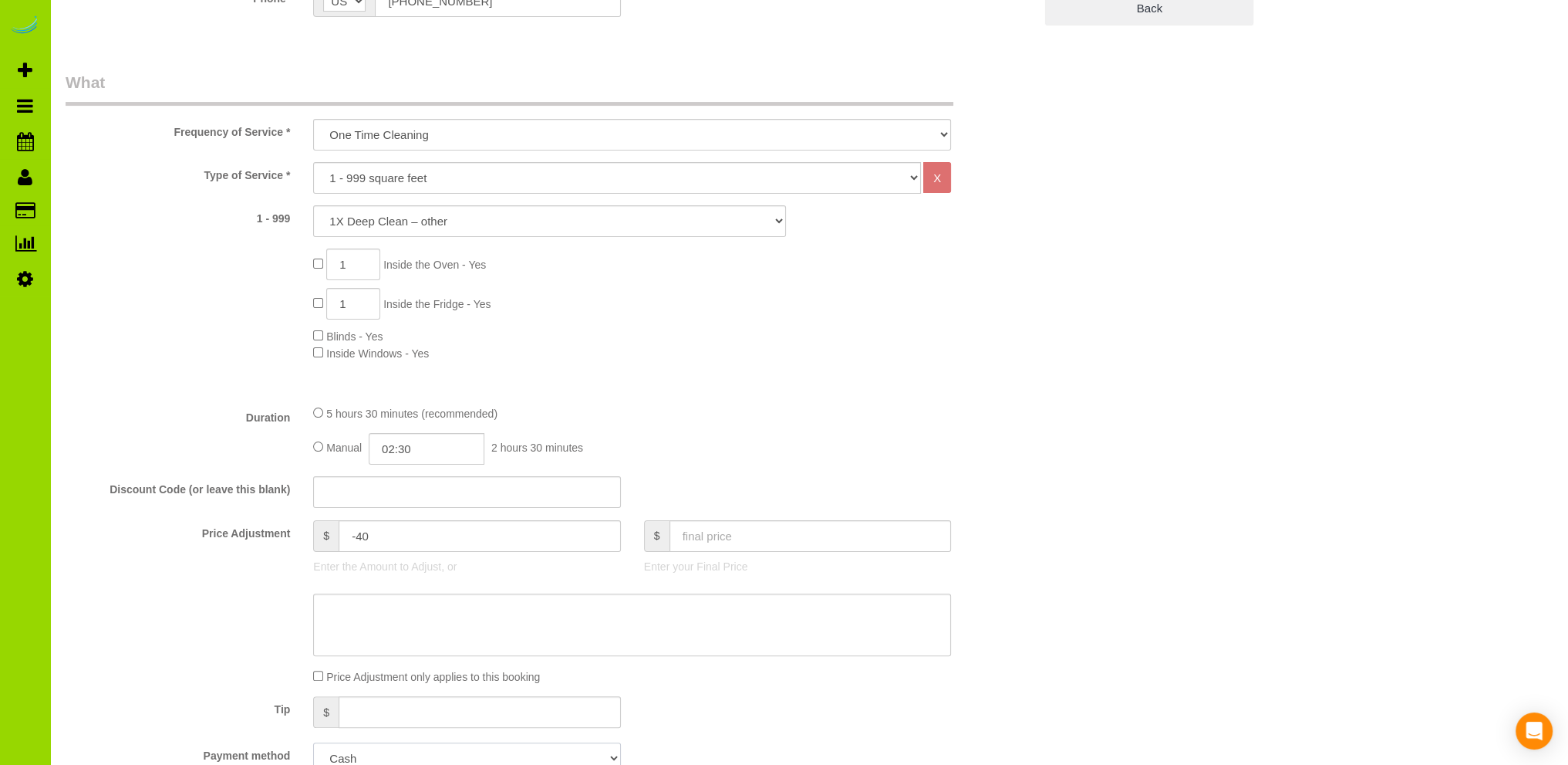
scroll to position [0, 0]
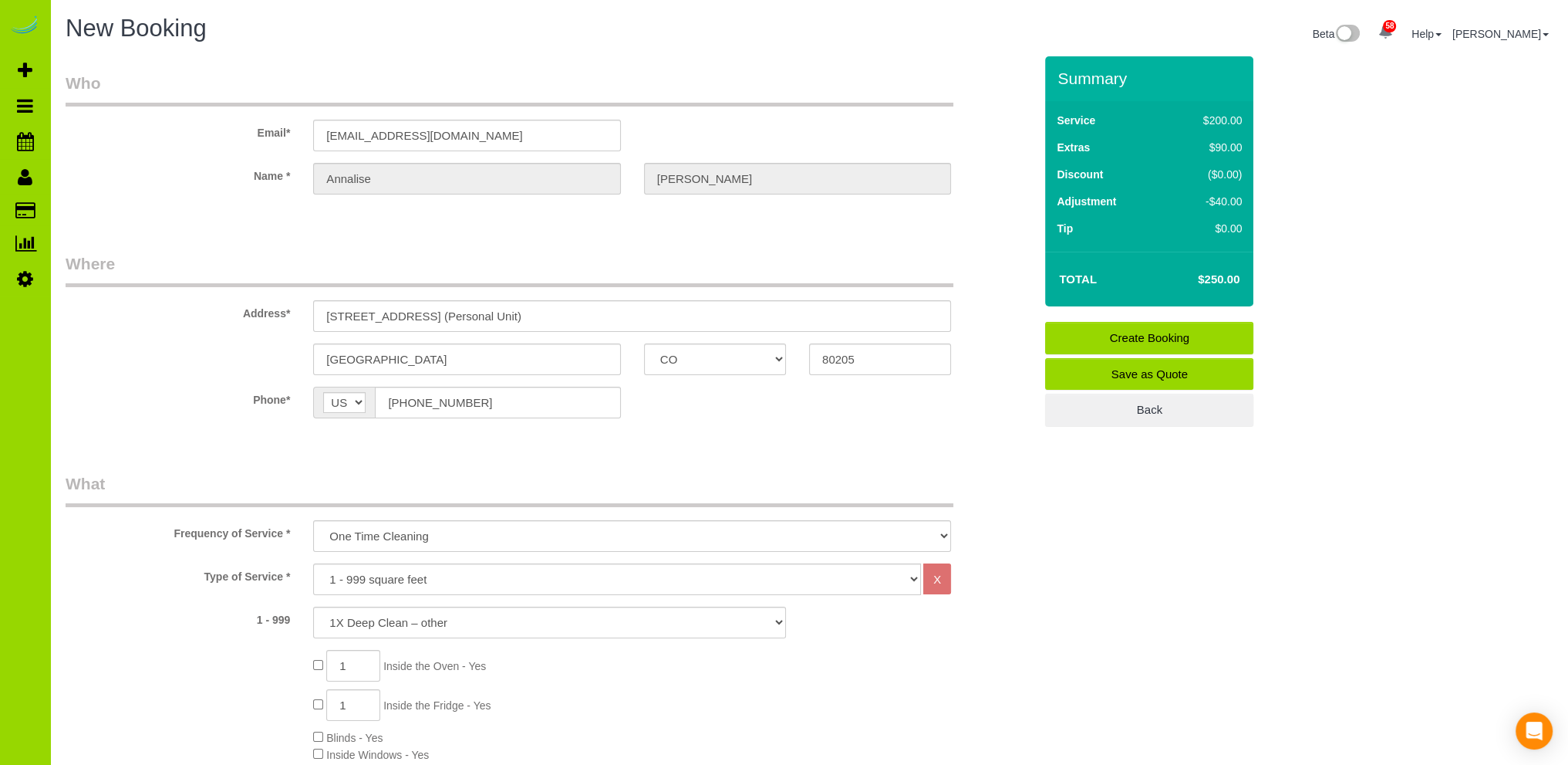
click at [1121, 332] on link "Create Booking" at bounding box center [1150, 338] width 208 height 33
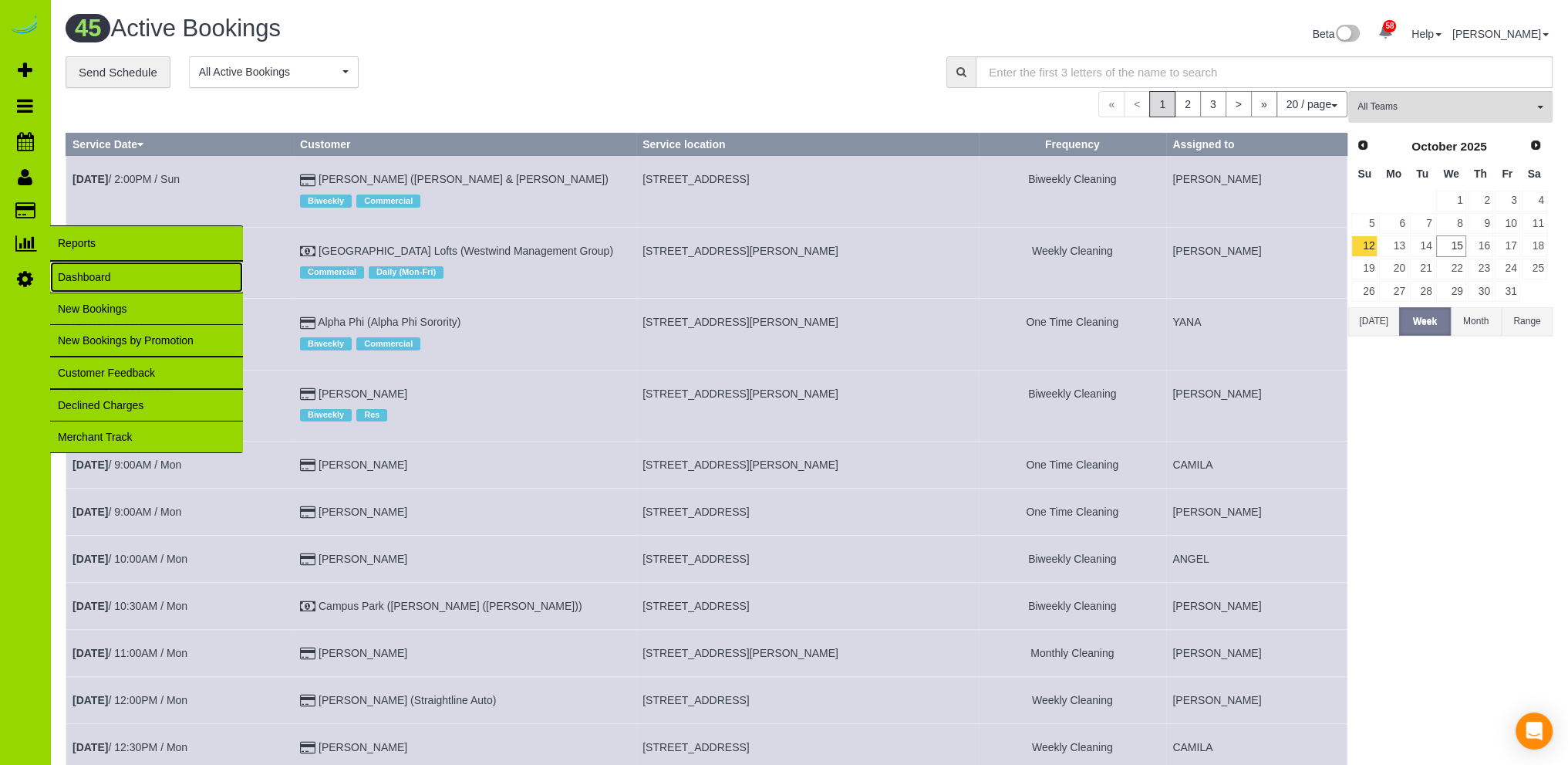
click at [84, 274] on link "Dashboard" at bounding box center [146, 277] width 193 height 31
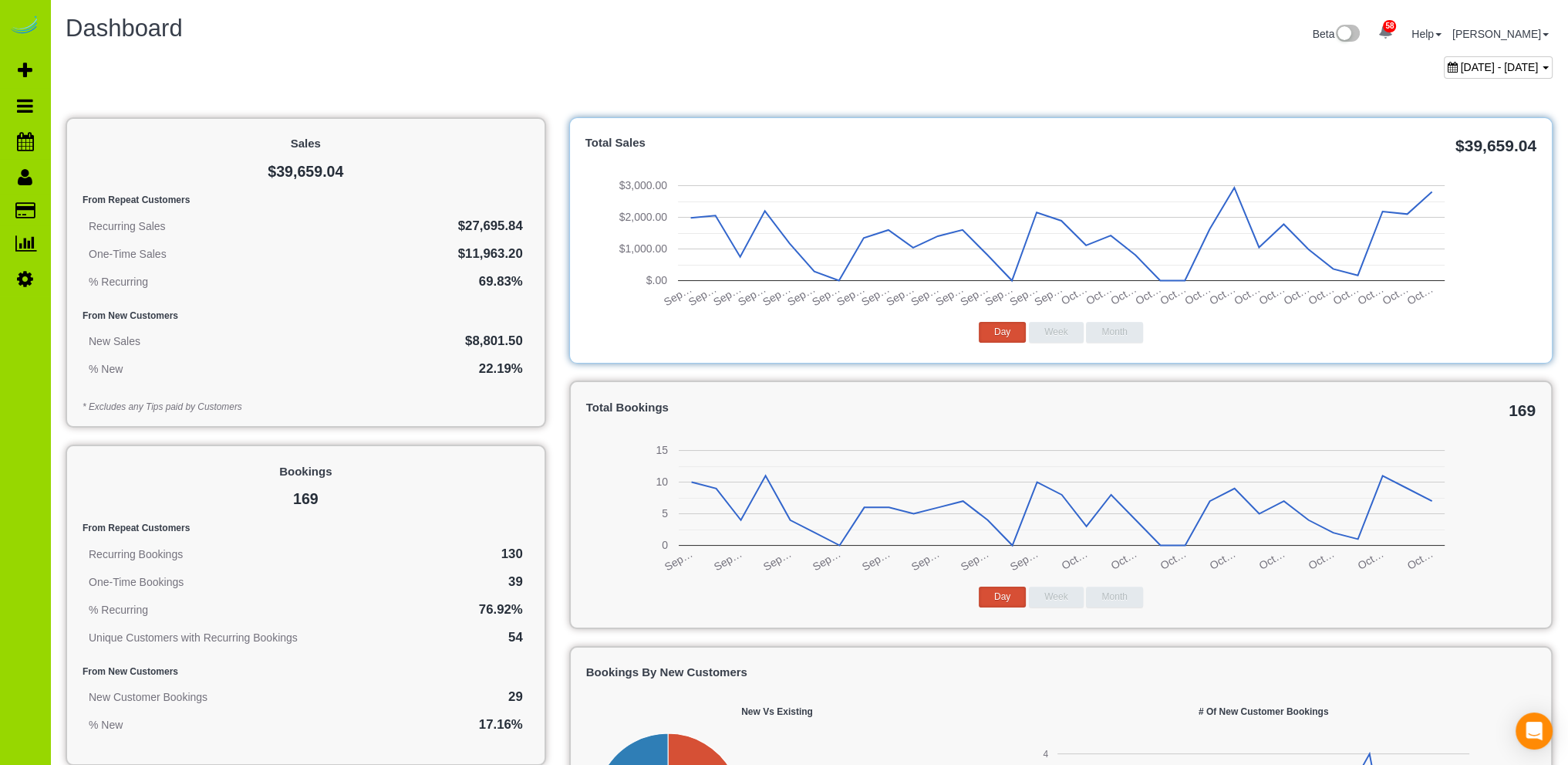
click at [1461, 62] on span "[DATE] - [DATE]" at bounding box center [1500, 67] width 78 height 12
type input "**********"
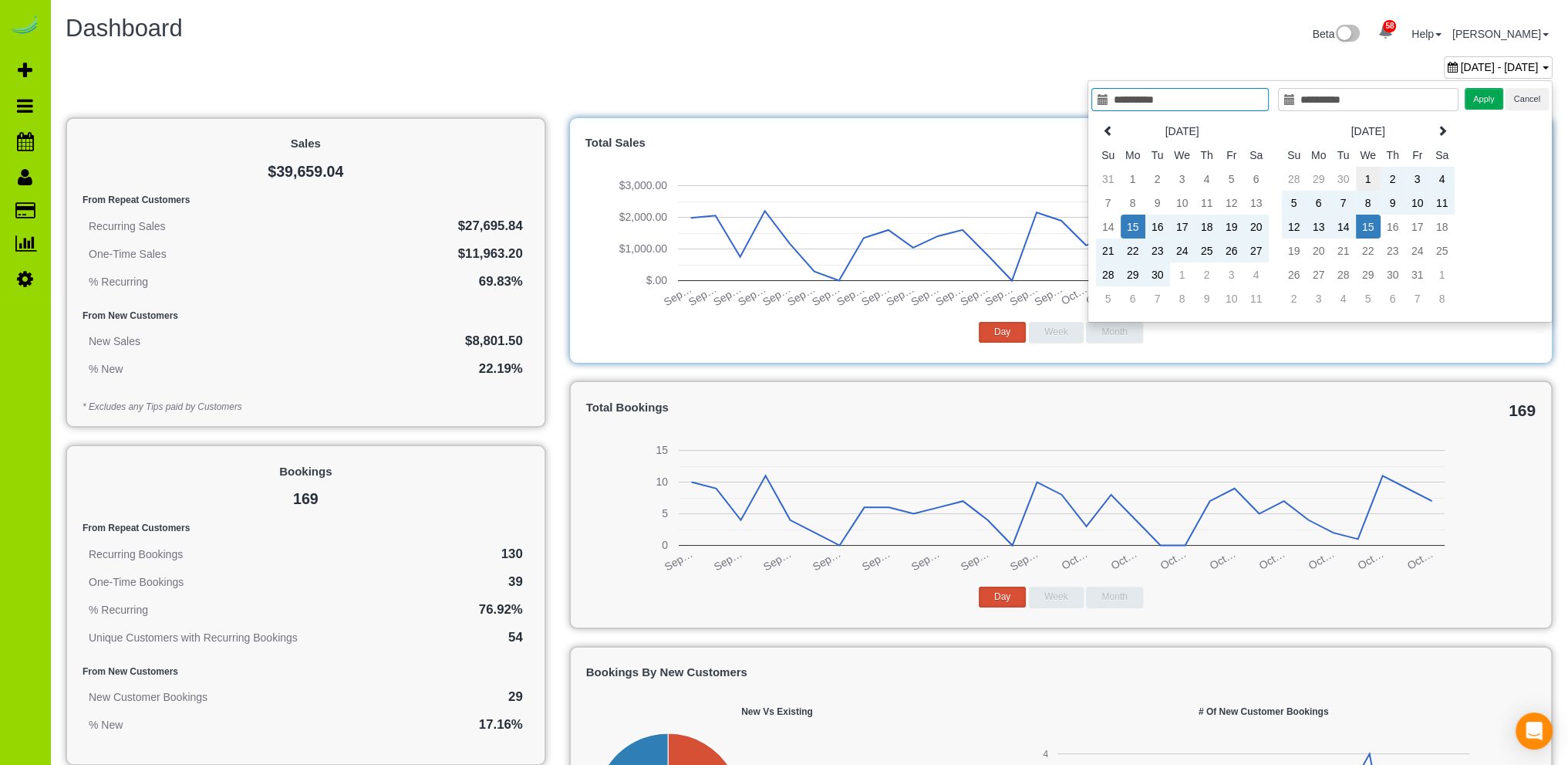
type input "**********"
click at [1372, 175] on td "1" at bounding box center [1369, 178] width 25 height 24
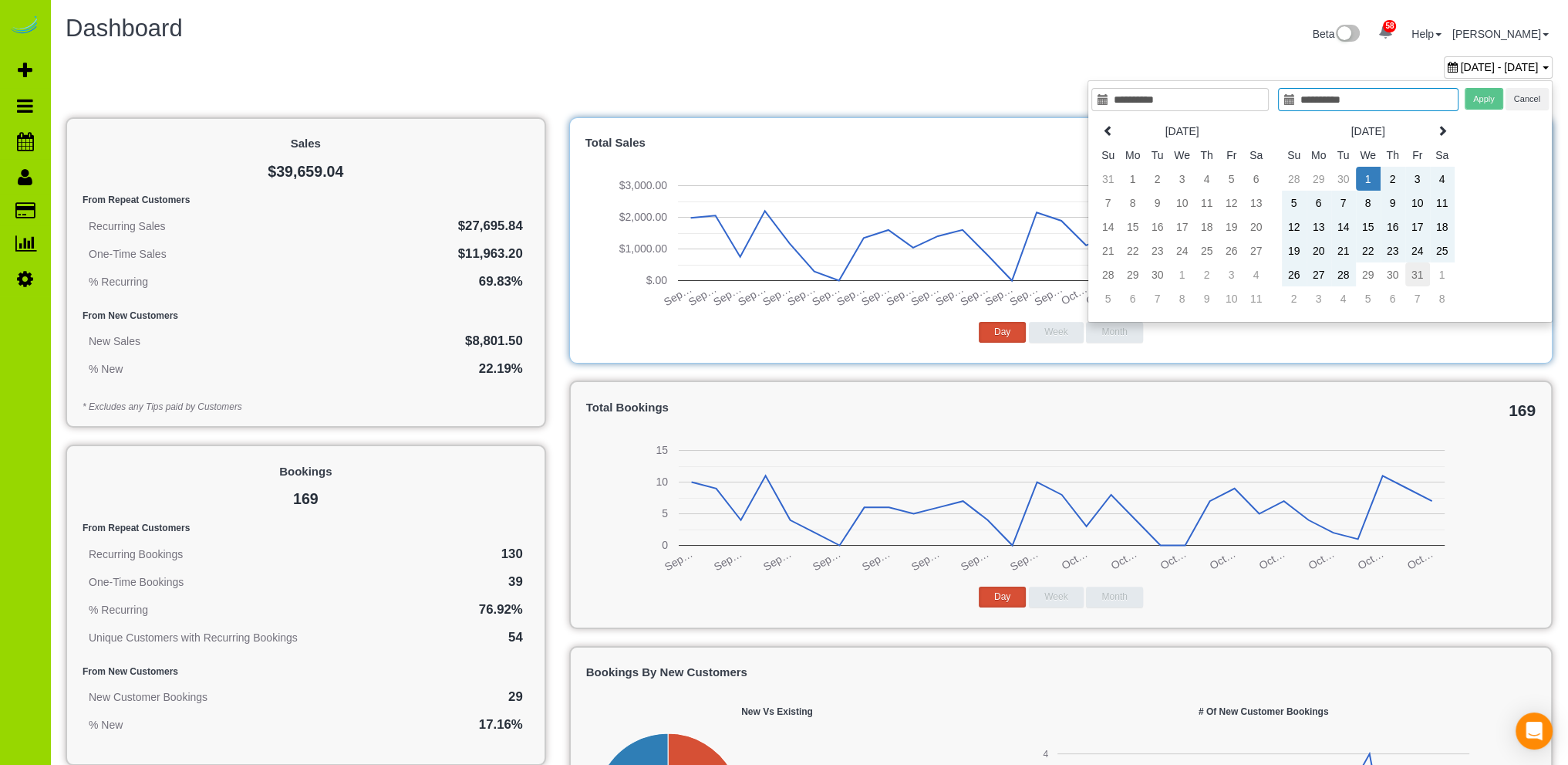
type input "**********"
click at [1419, 271] on td "31" at bounding box center [1418, 274] width 25 height 24
click at [1481, 99] on button "Apply" at bounding box center [1484, 99] width 39 height 22
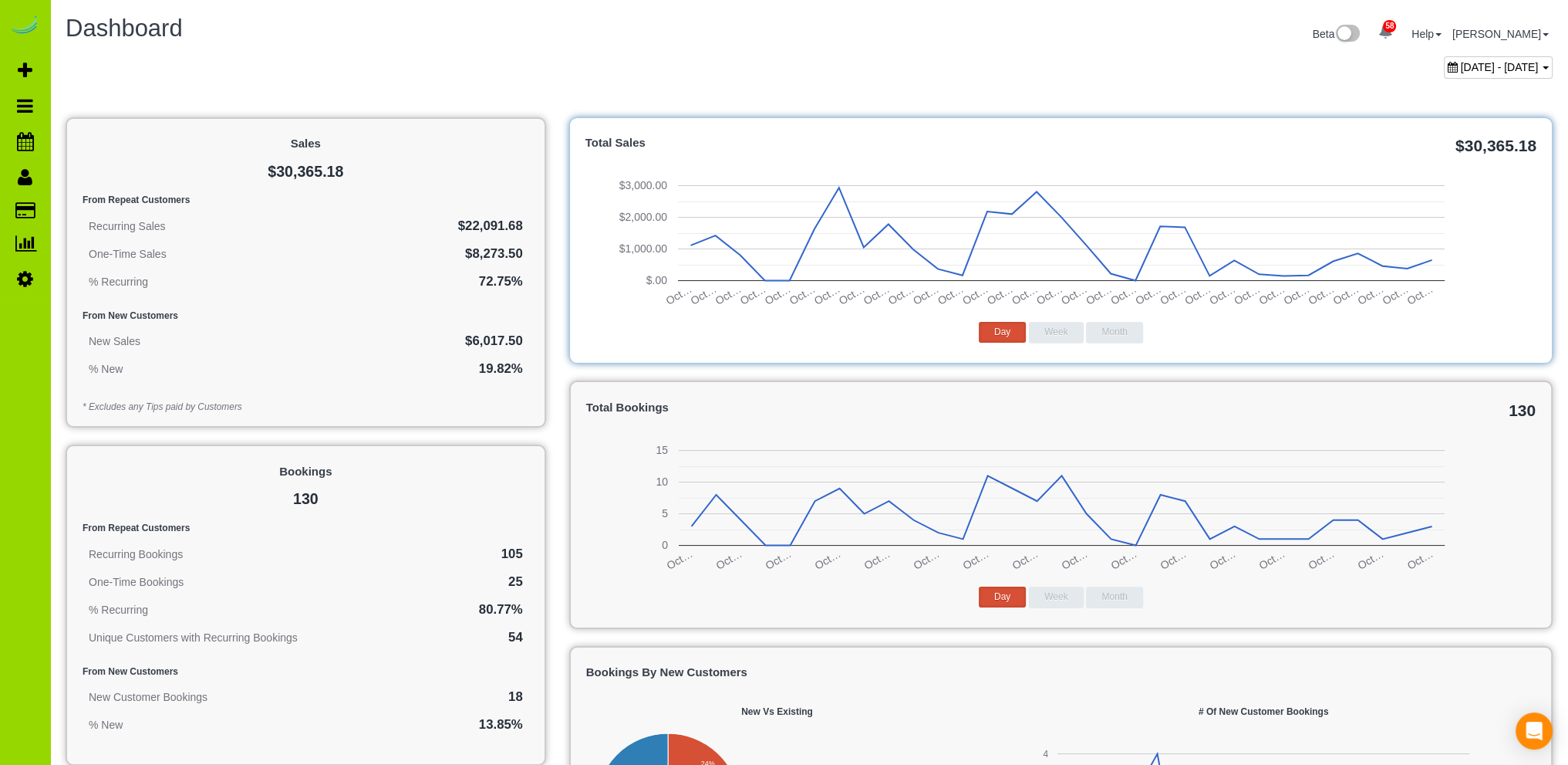
click at [1461, 66] on span "[DATE] - [DATE]" at bounding box center [1500, 67] width 78 height 12
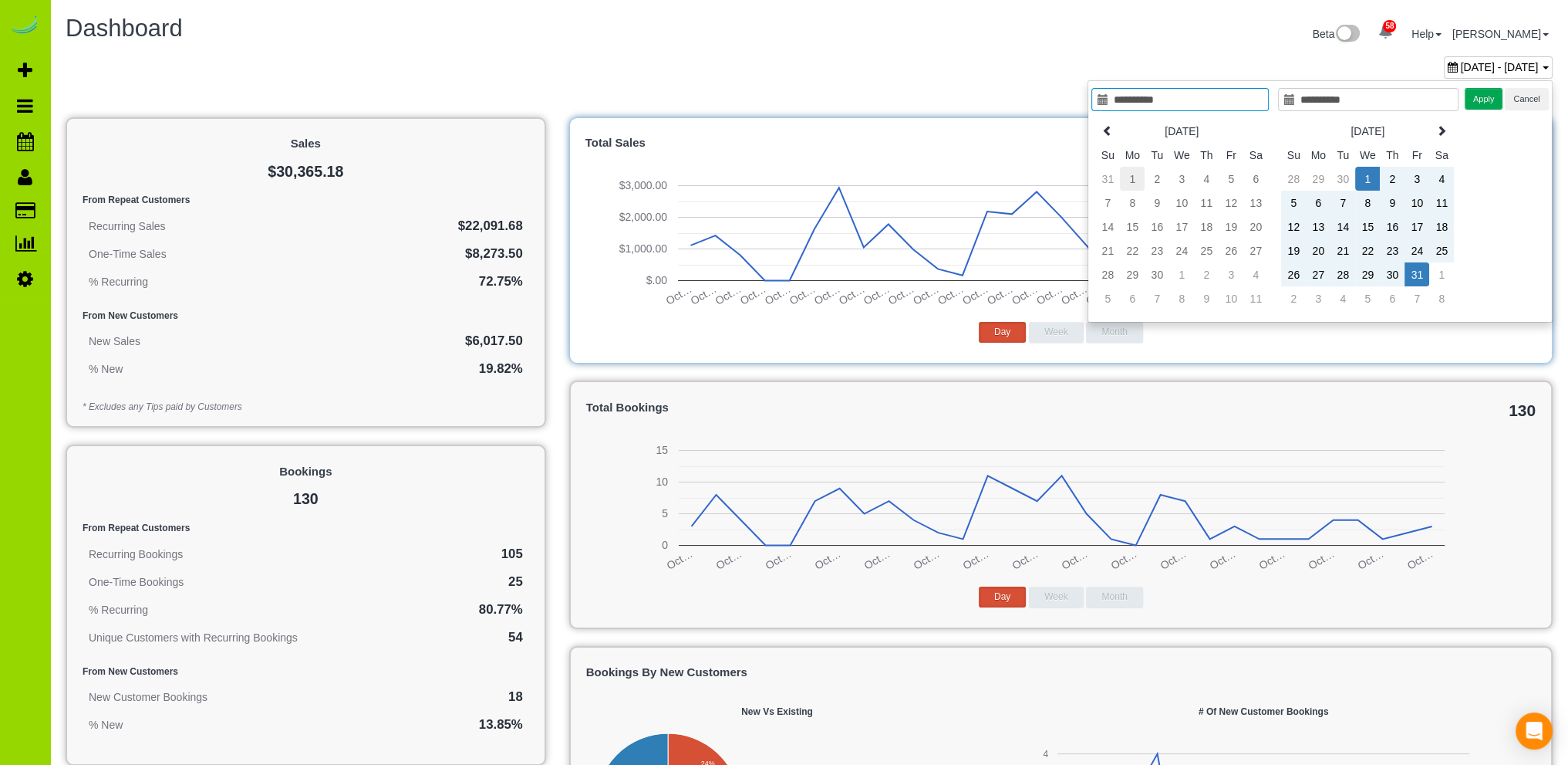
type input "**********"
click at [1134, 175] on td "1" at bounding box center [1133, 178] width 25 height 24
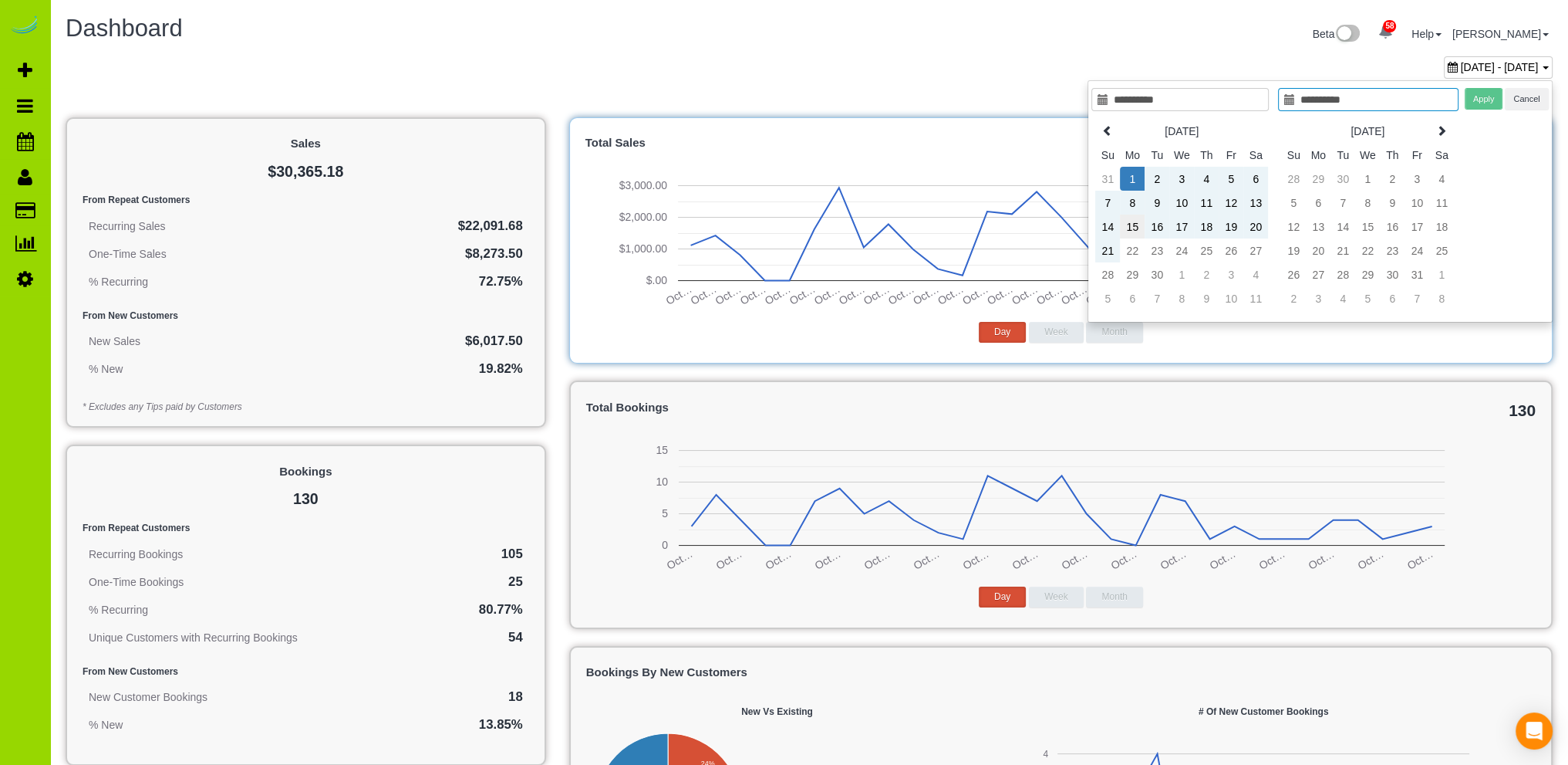
type input "**********"
click at [1139, 224] on td "15" at bounding box center [1133, 226] width 25 height 24
type input "**********"
click at [1481, 102] on button "Apply" at bounding box center [1484, 99] width 39 height 22
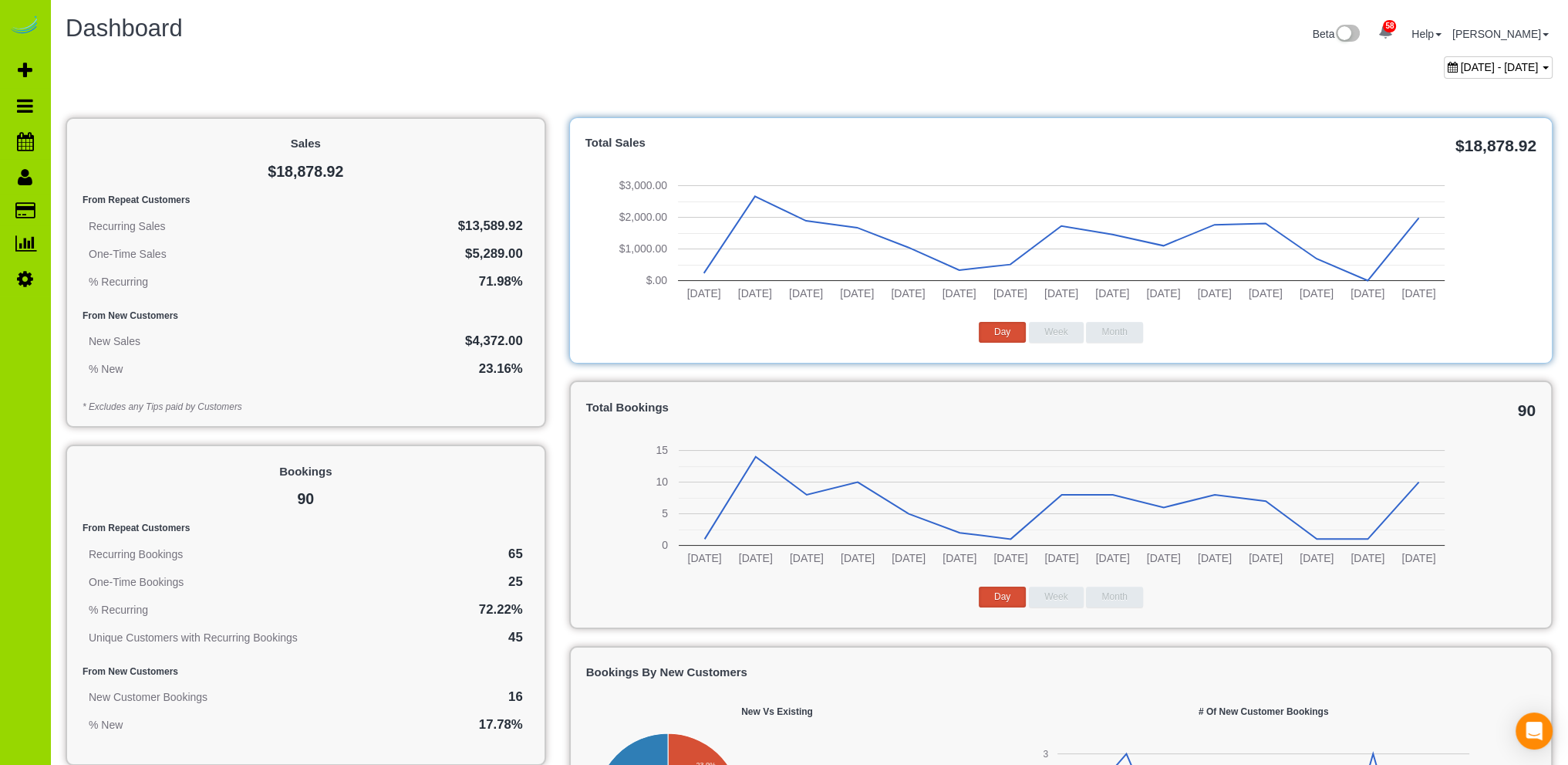
click at [346, 66] on div "[DATE] - [DATE]" at bounding box center [809, 71] width 1511 height 30
